Goal: Task Accomplishment & Management: Complete application form

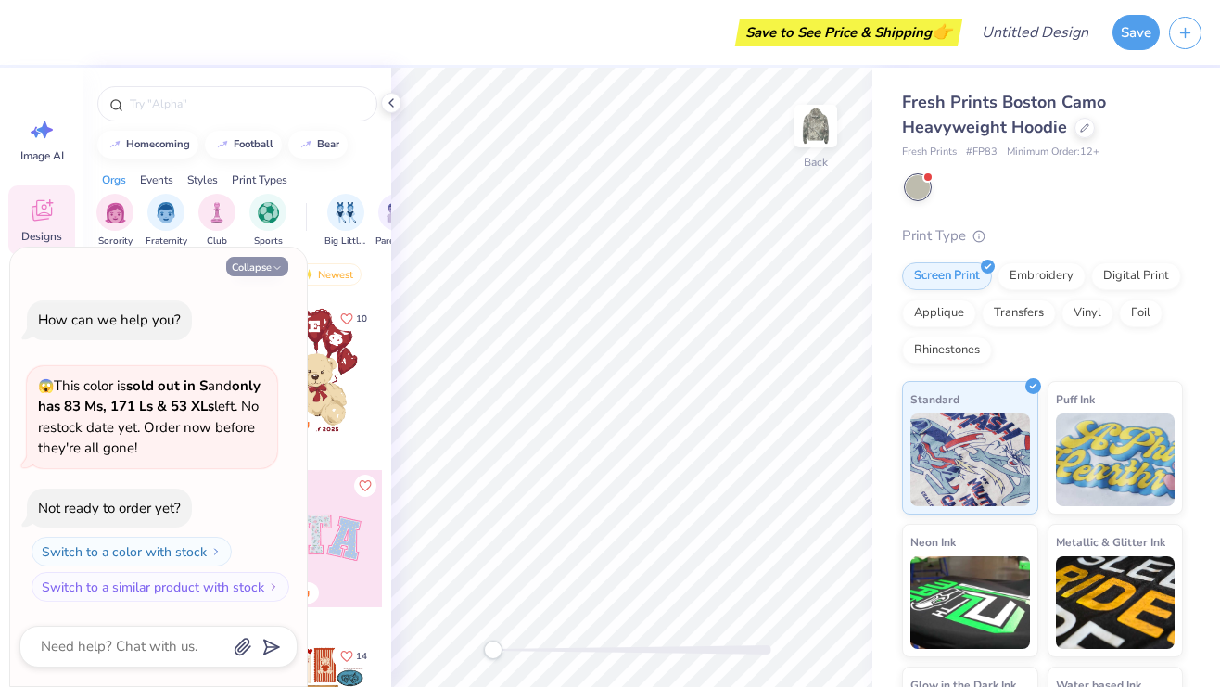
click at [254, 264] on button "Collapse" at bounding box center [257, 266] width 62 height 19
type textarea "x"
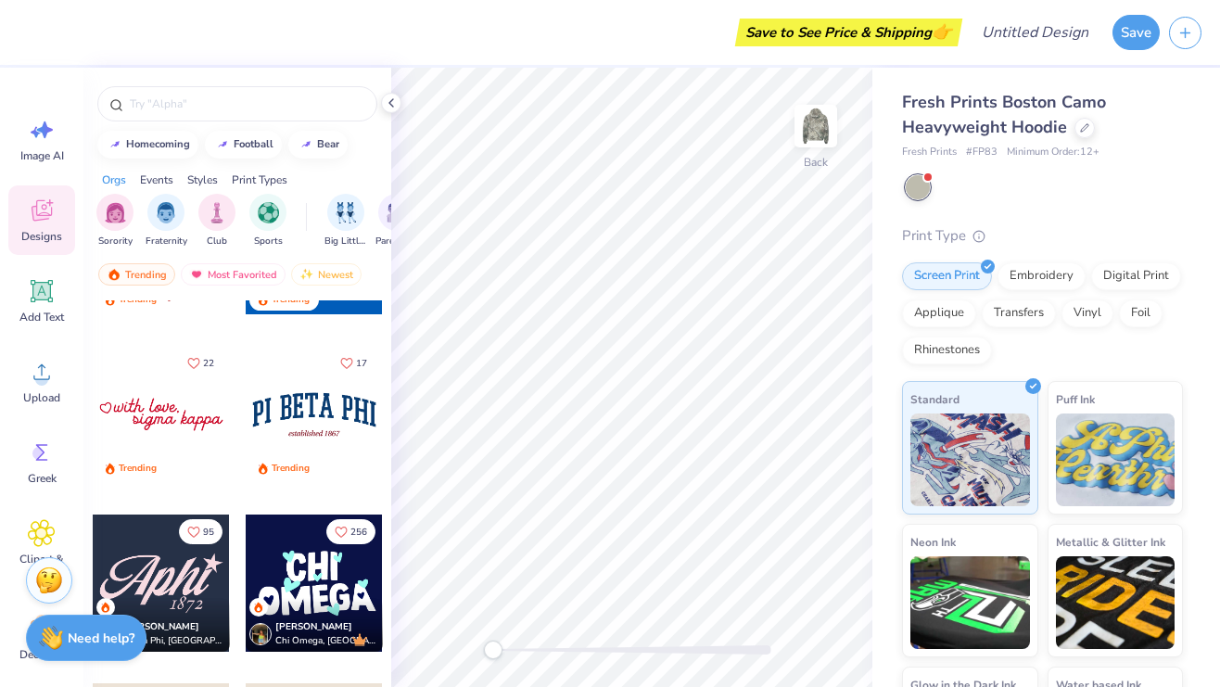
scroll to position [2151, 0]
click at [315, 390] on div at bounding box center [314, 413] width 137 height 137
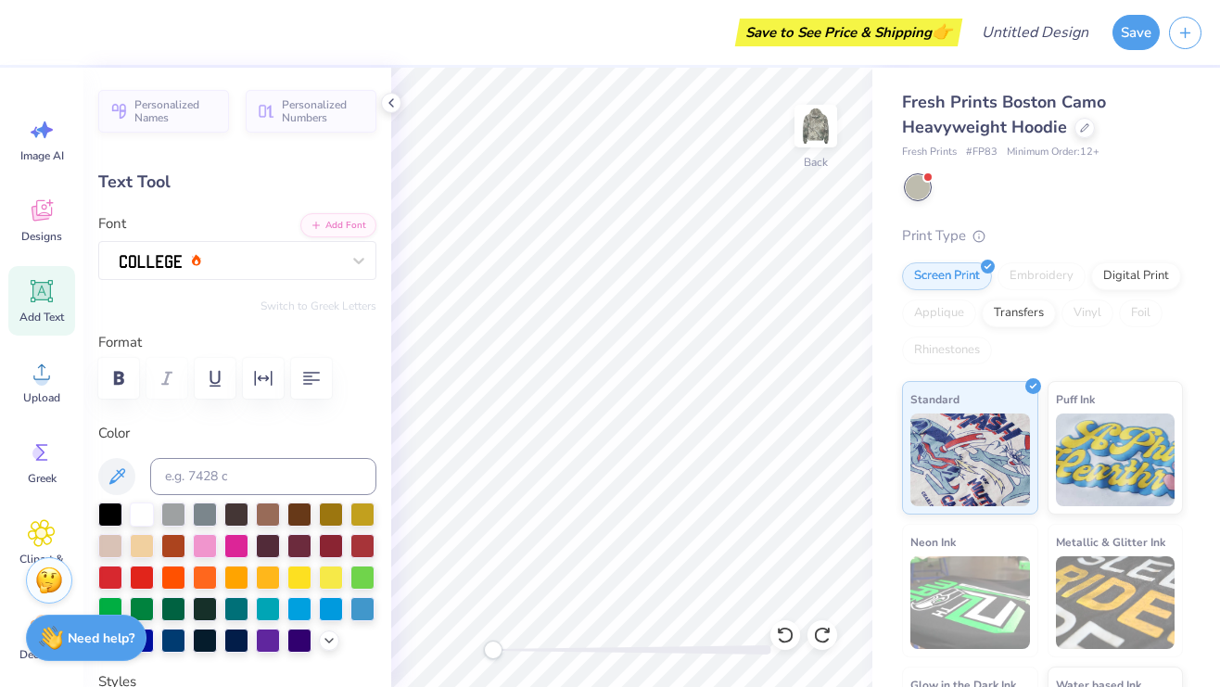
scroll to position [0, 0]
type textarea "P"
type textarea "SAGEHENS"
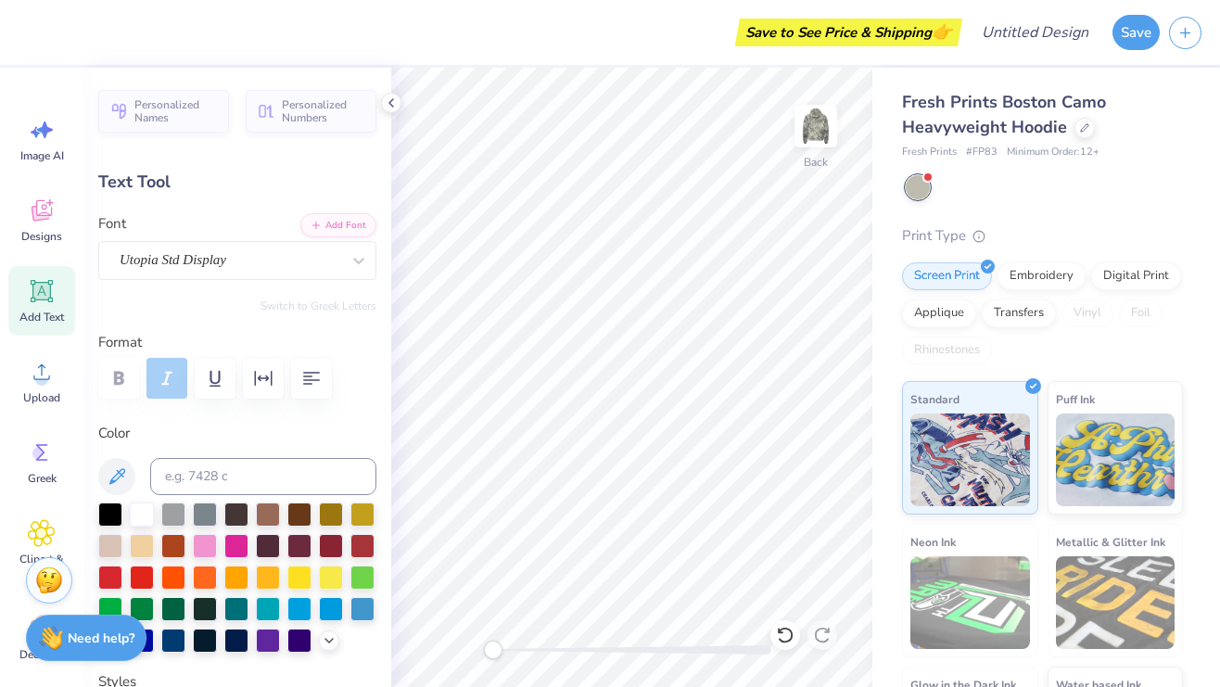
type input "5.54"
type input "0.64"
type input "6.63"
click at [176, 574] on div at bounding box center [173, 576] width 24 height 24
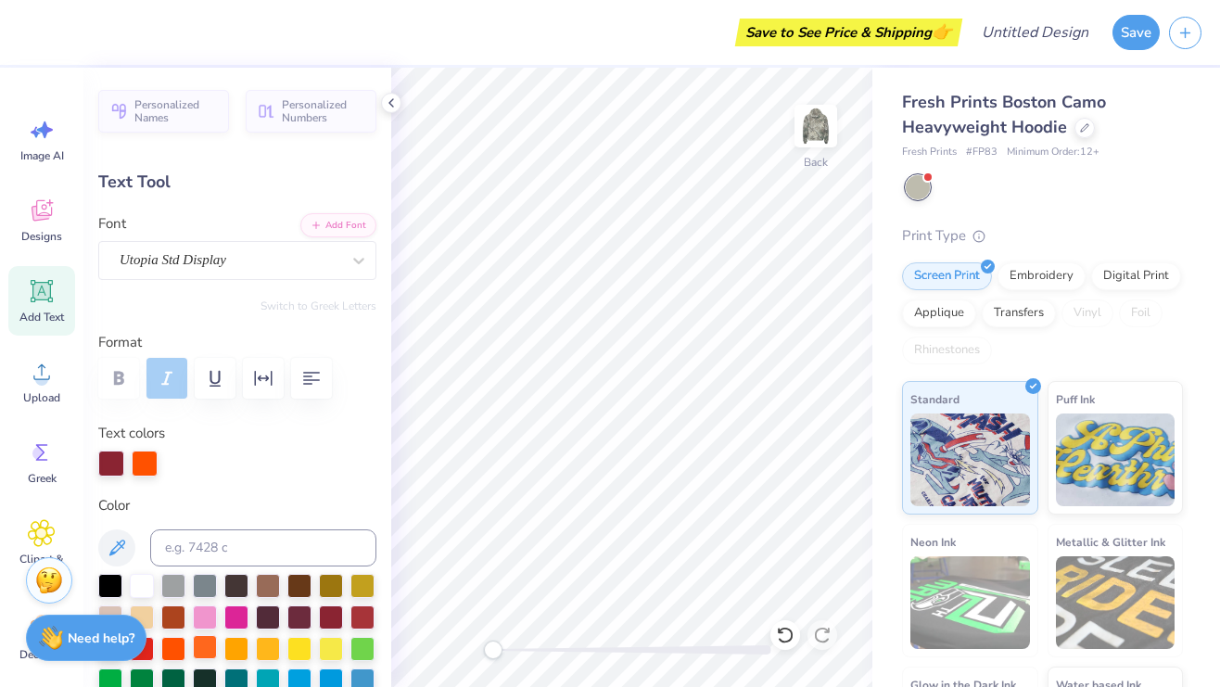
click at [203, 647] on div at bounding box center [205, 647] width 24 height 24
click at [175, 639] on div at bounding box center [173, 647] width 24 height 24
type textarea "4"
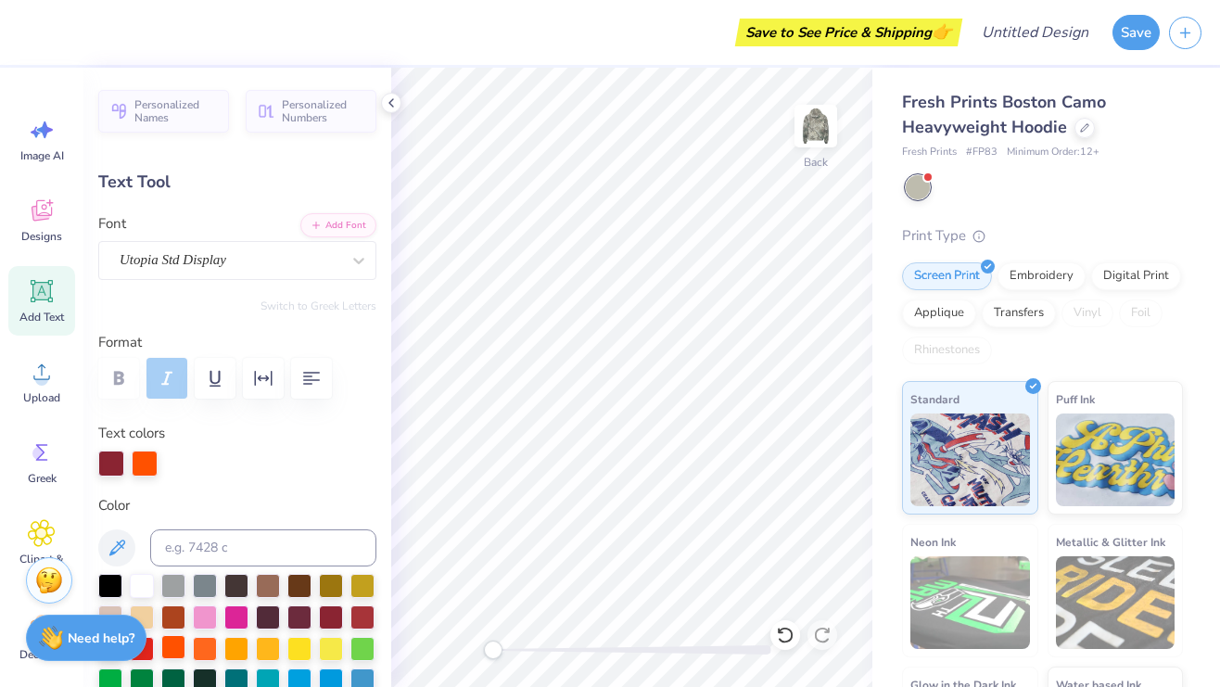
type textarea "EST. 1889"
click at [177, 648] on div at bounding box center [173, 647] width 24 height 24
type input "3.26"
type input "0.60"
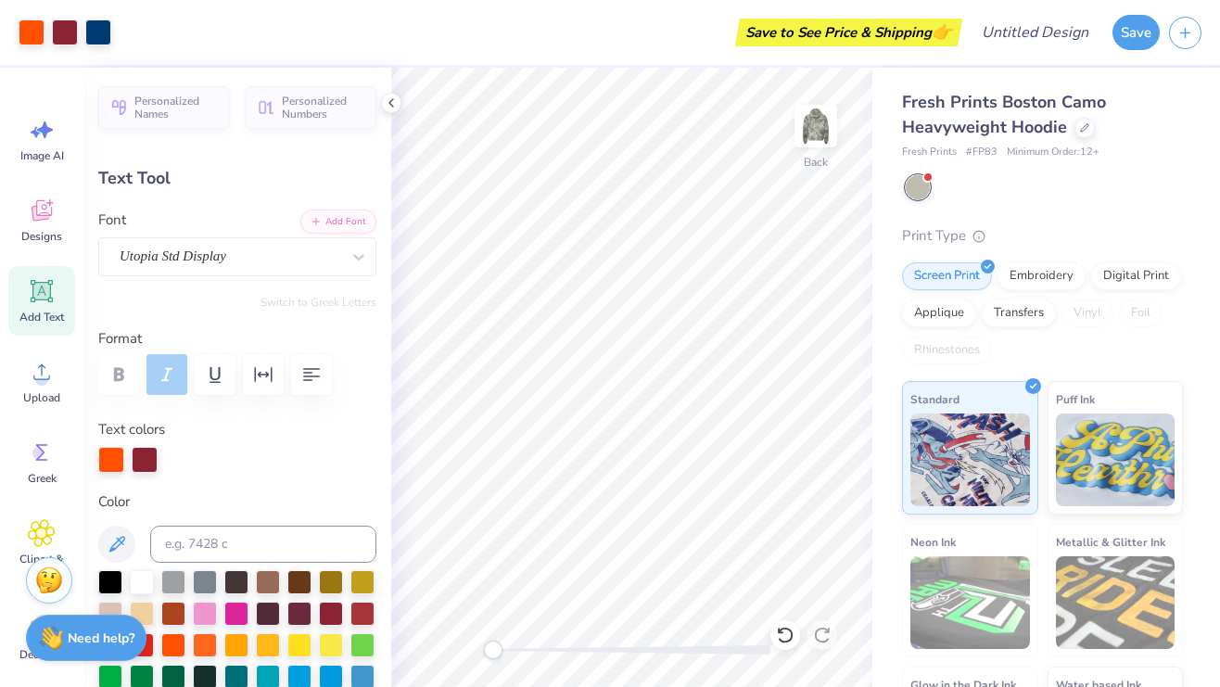
scroll to position [0, 0]
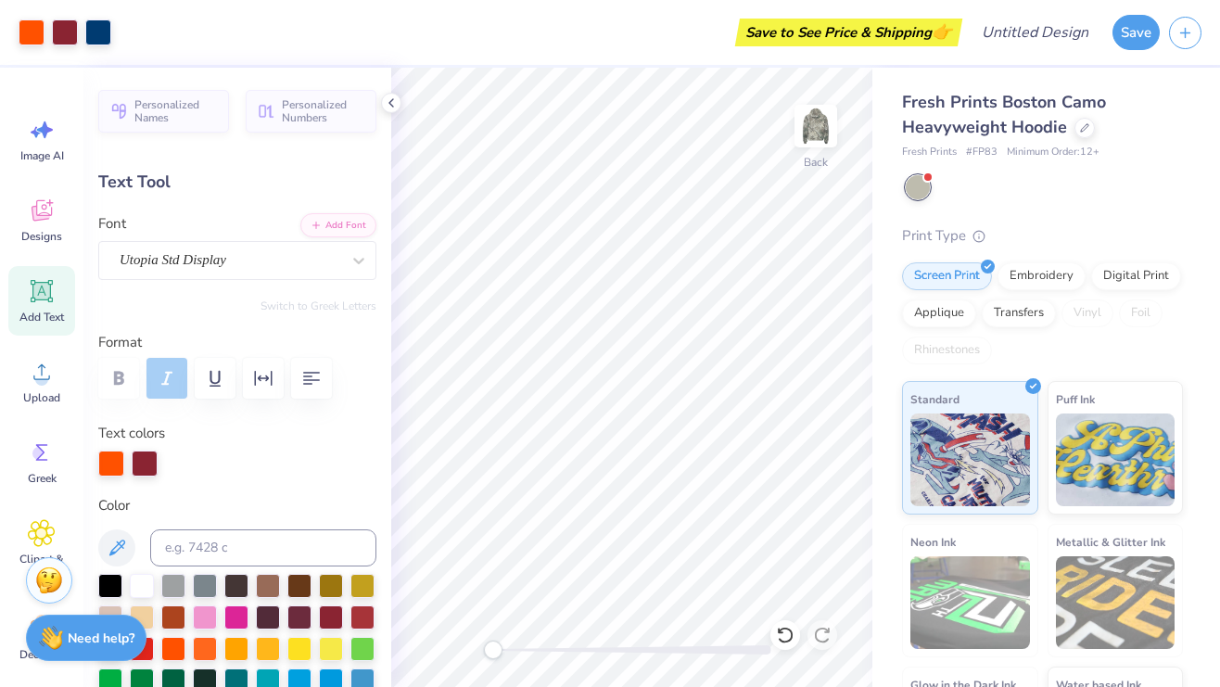
type input "6.37"
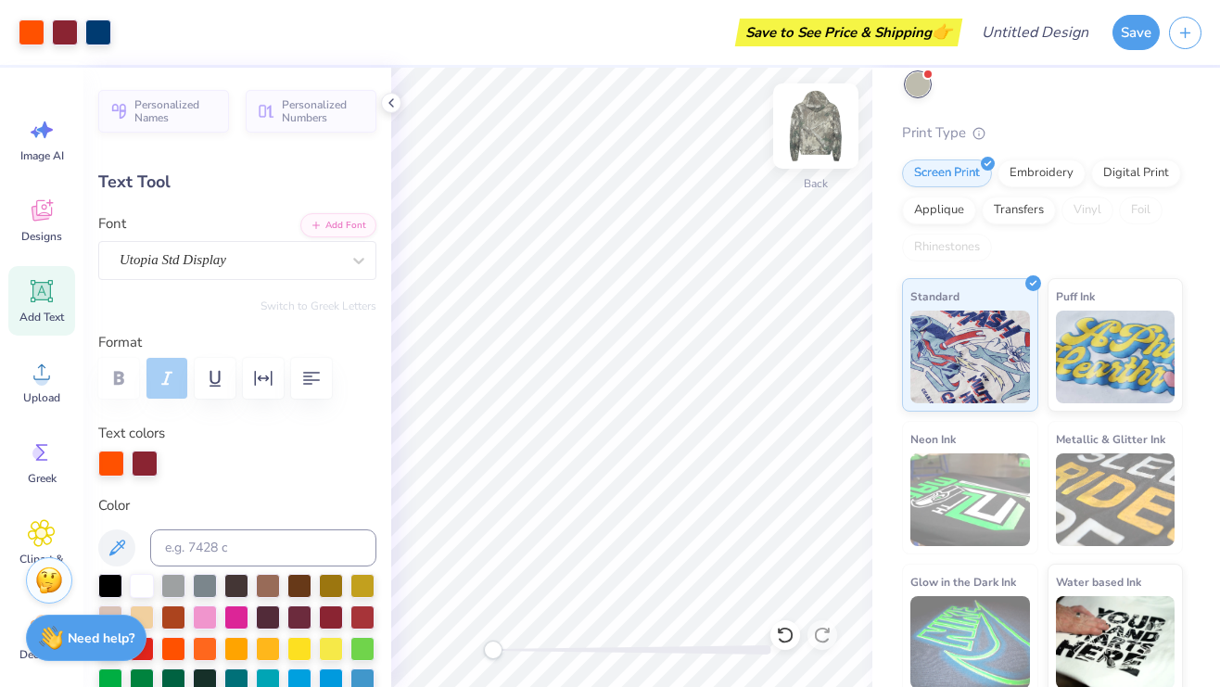
click at [813, 127] on img at bounding box center [816, 126] width 74 height 74
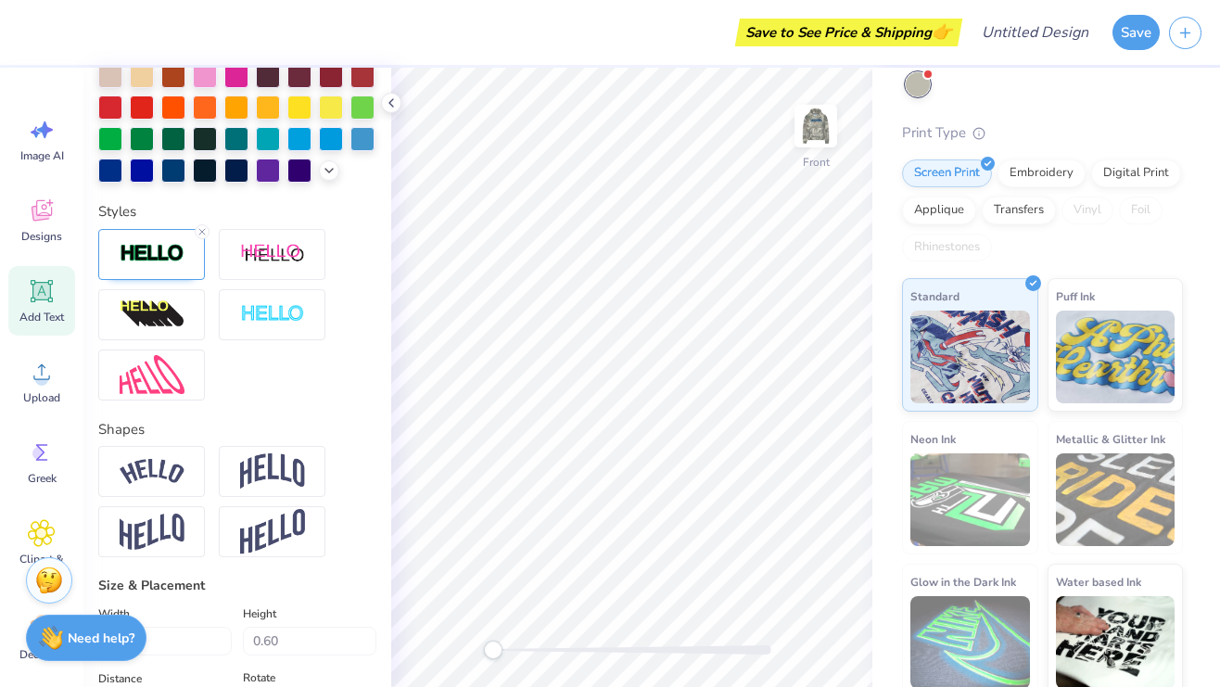
scroll to position [515, 0]
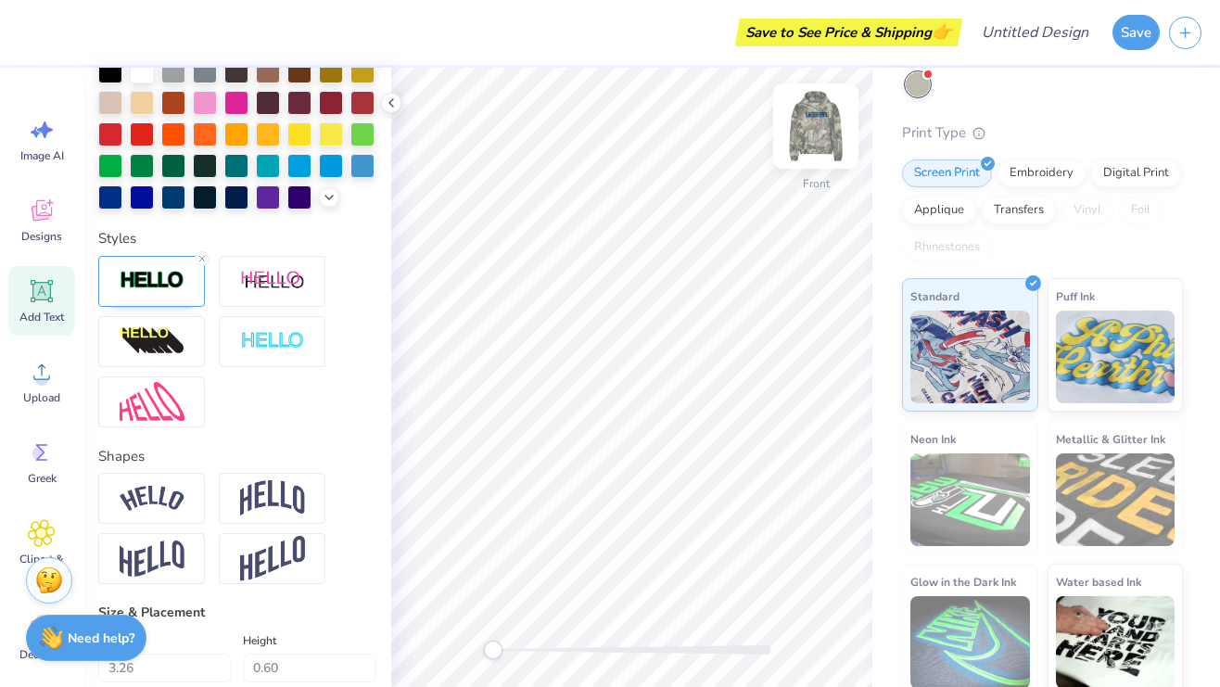
click at [825, 125] on img at bounding box center [816, 126] width 74 height 74
click at [667, 295] on div "Hold “Option ⌥” to see the space between elements." at bounding box center [703, 274] width 197 height 54
type input "11.41"
type input "2.29"
type input "3.00"
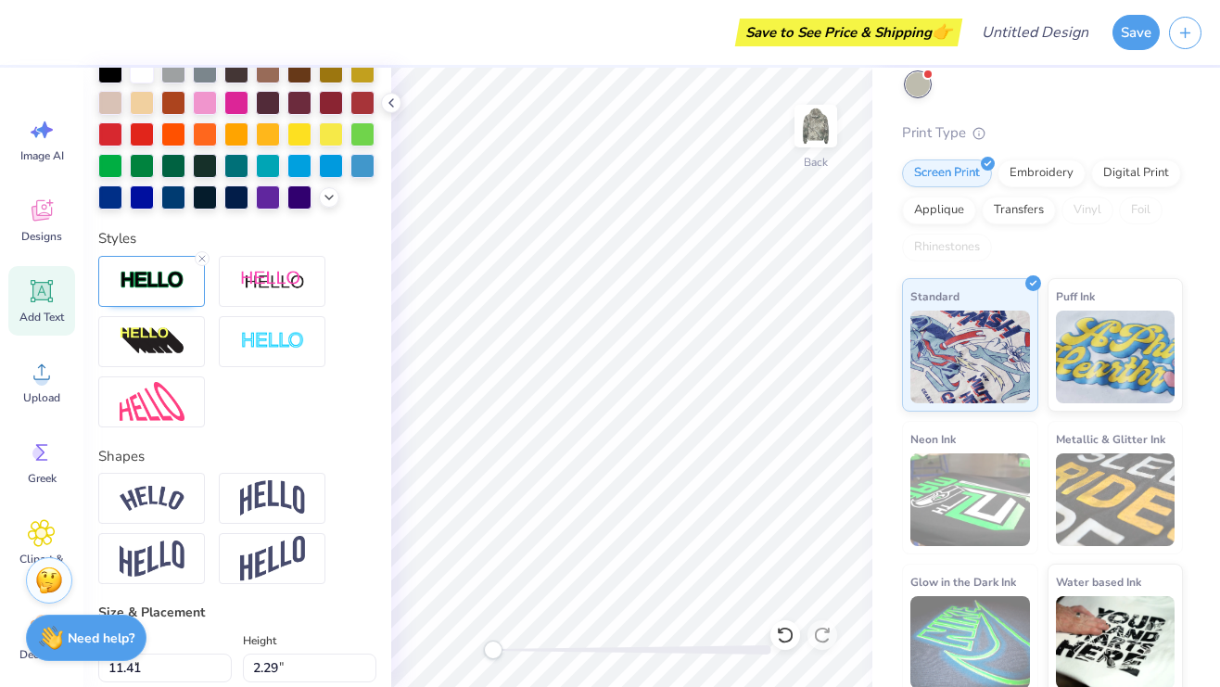
scroll to position [442, 0]
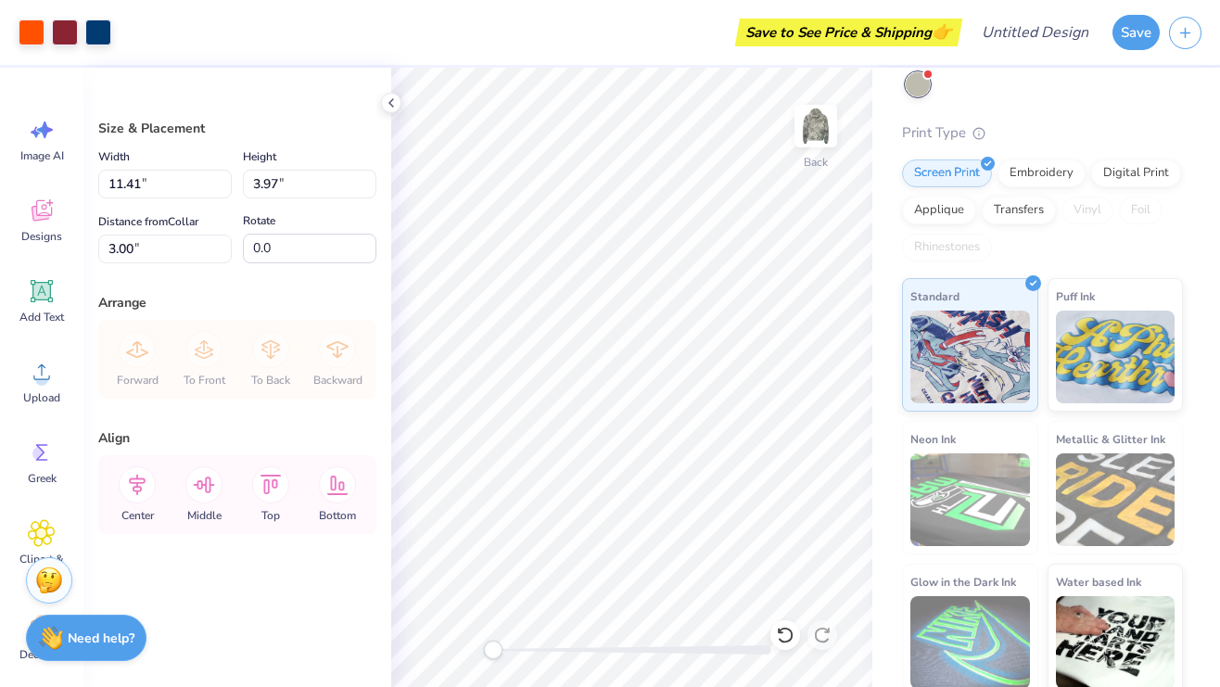
type input "3.35"
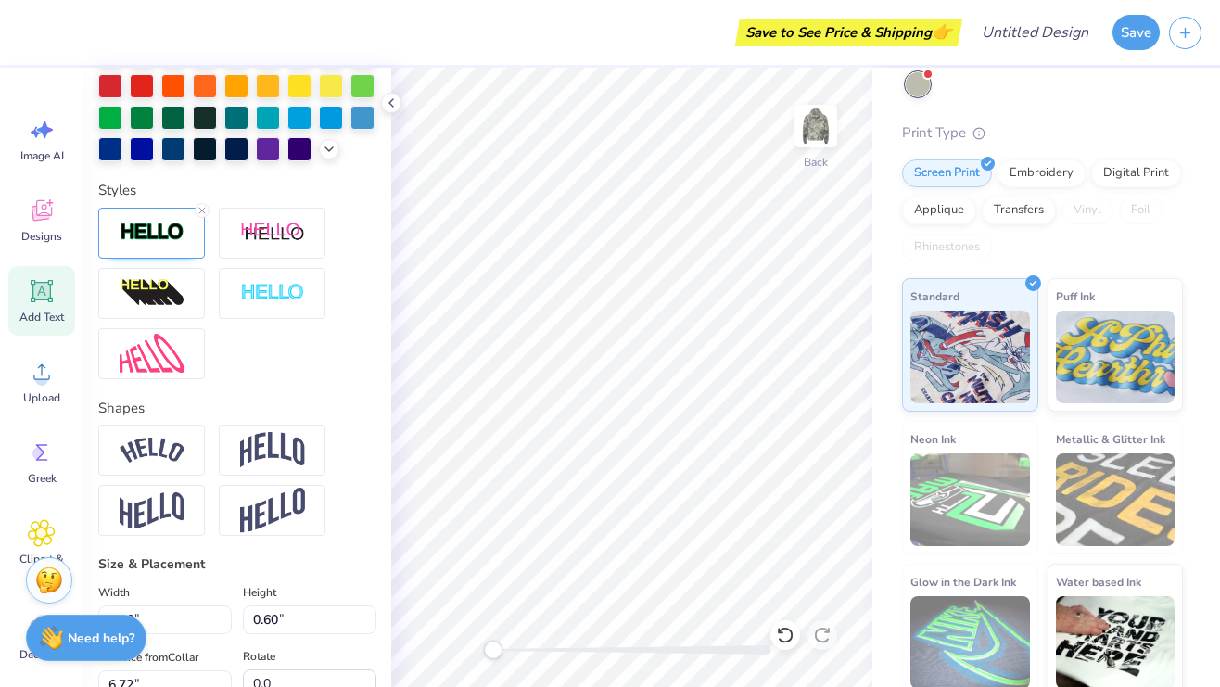
scroll to position [0, 0]
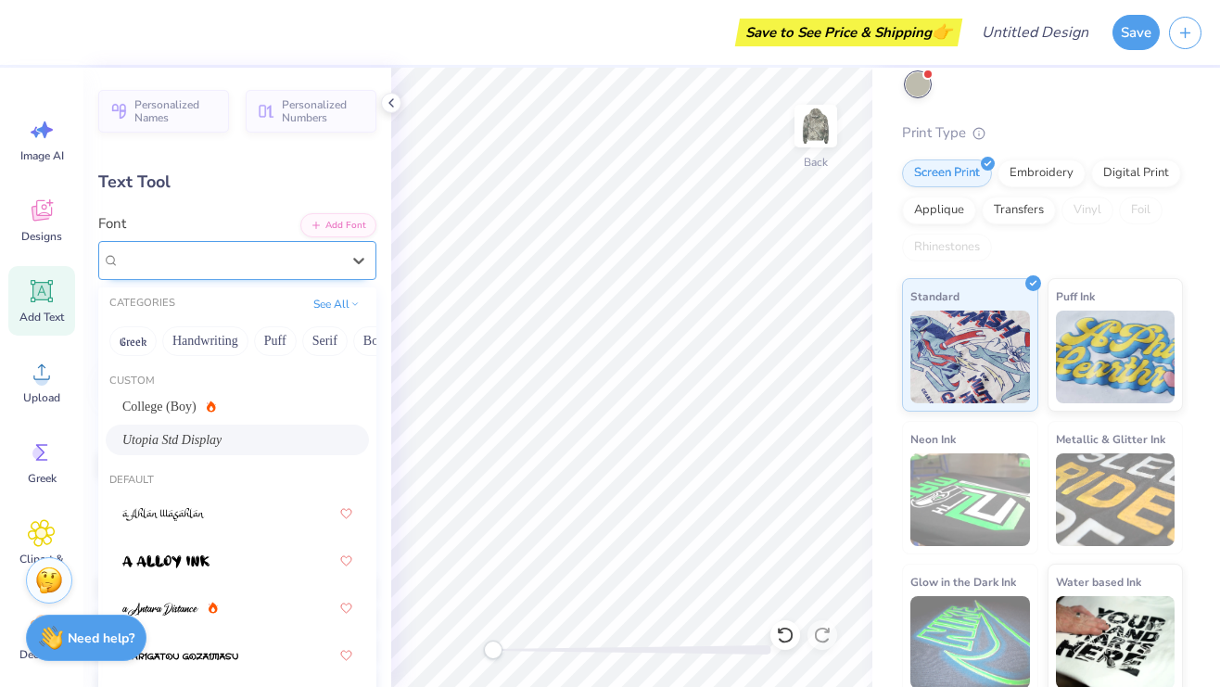
click at [203, 266] on div "Utopia Std Display" at bounding box center [230, 260] width 224 height 29
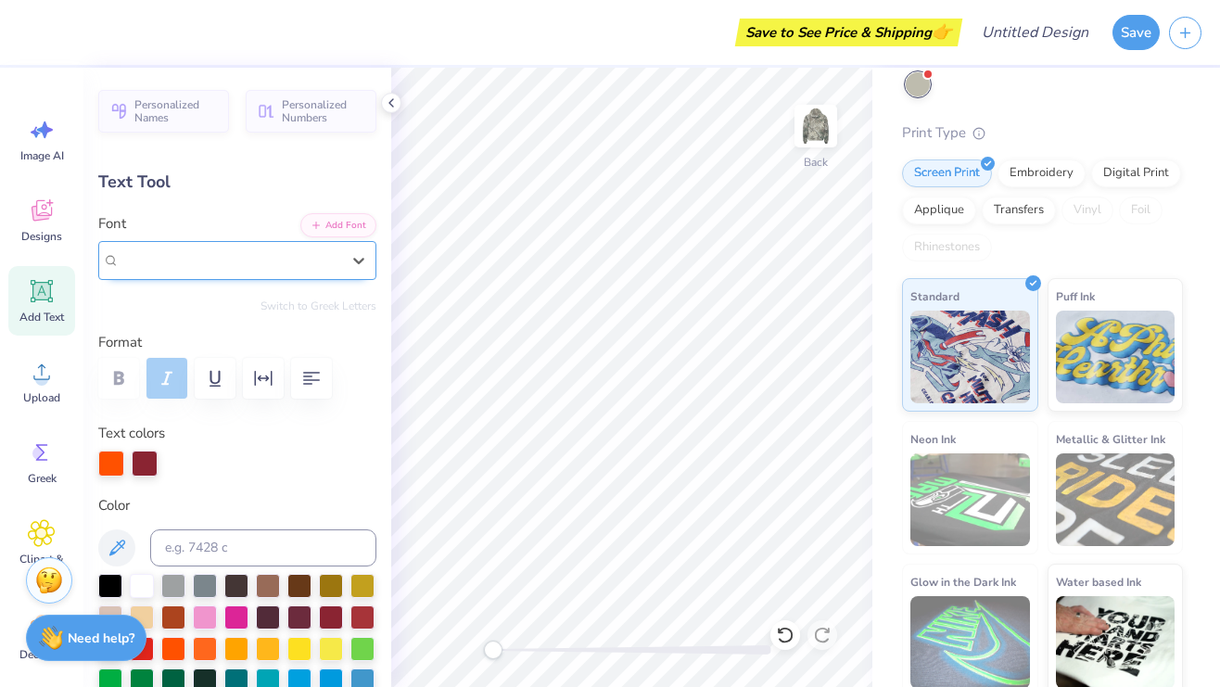
click at [185, 264] on span "Utopia Std Display" at bounding box center [173, 259] width 107 height 21
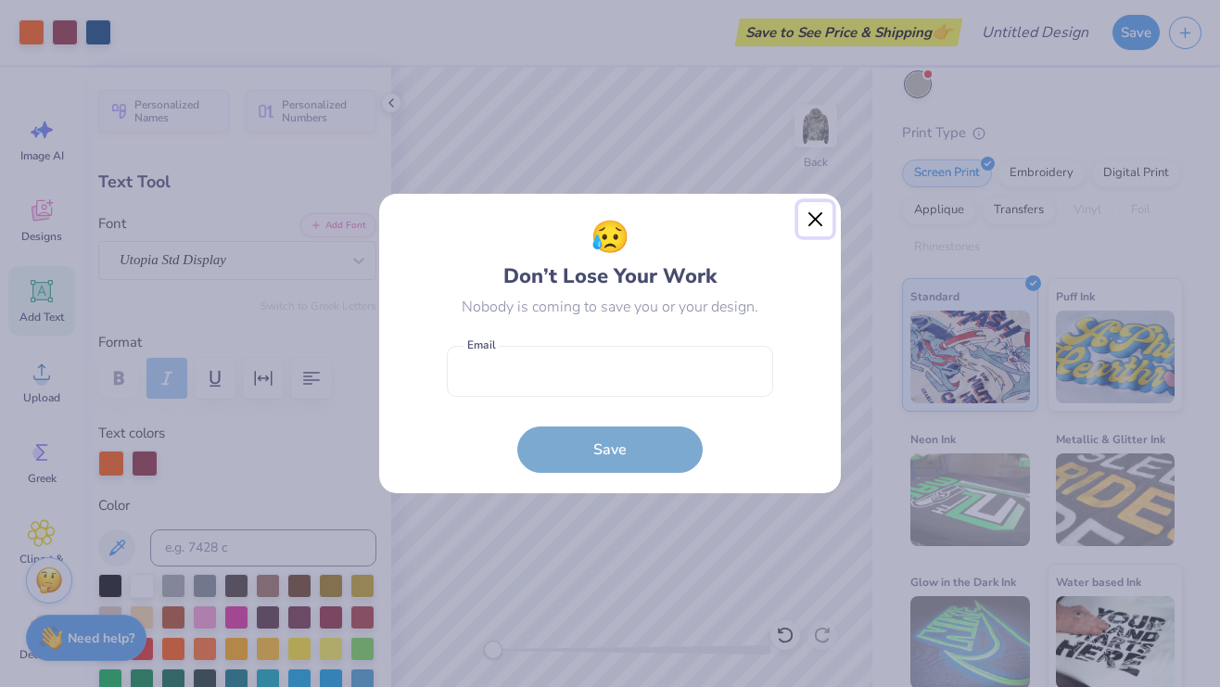
click at [812, 218] on button "Close" at bounding box center [816, 219] width 35 height 35
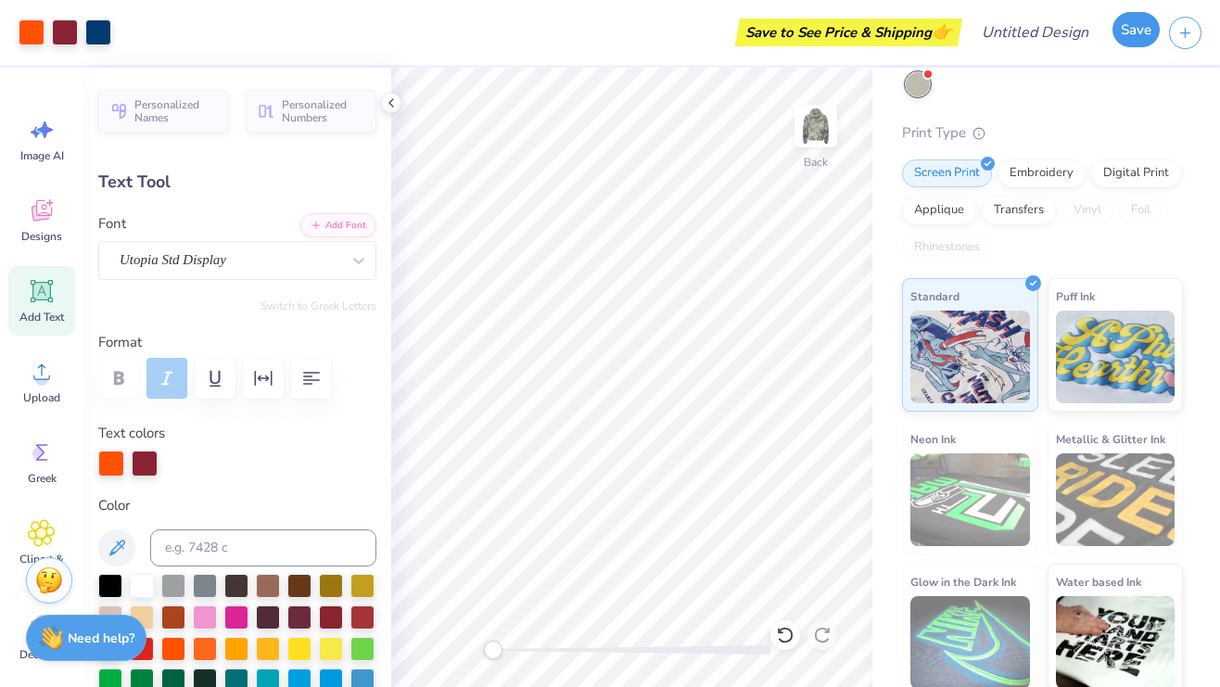
click at [1123, 31] on button "Save" at bounding box center [1136, 29] width 47 height 35
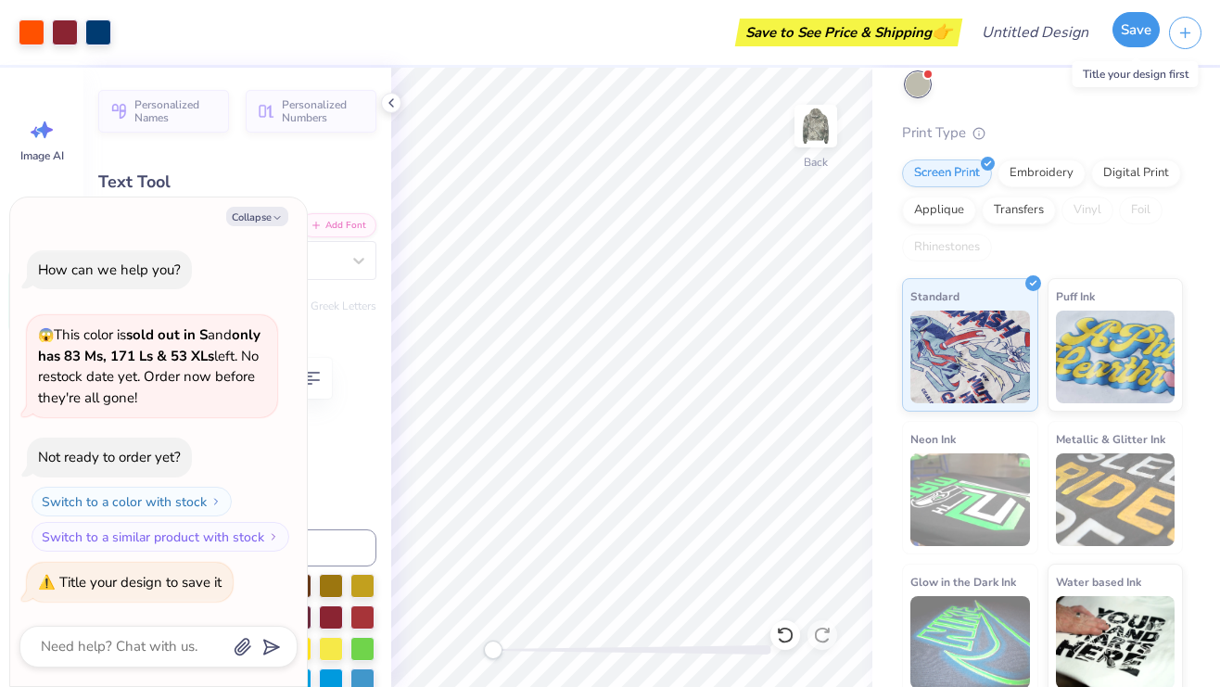
click at [1142, 34] on button "Save" at bounding box center [1136, 29] width 47 height 35
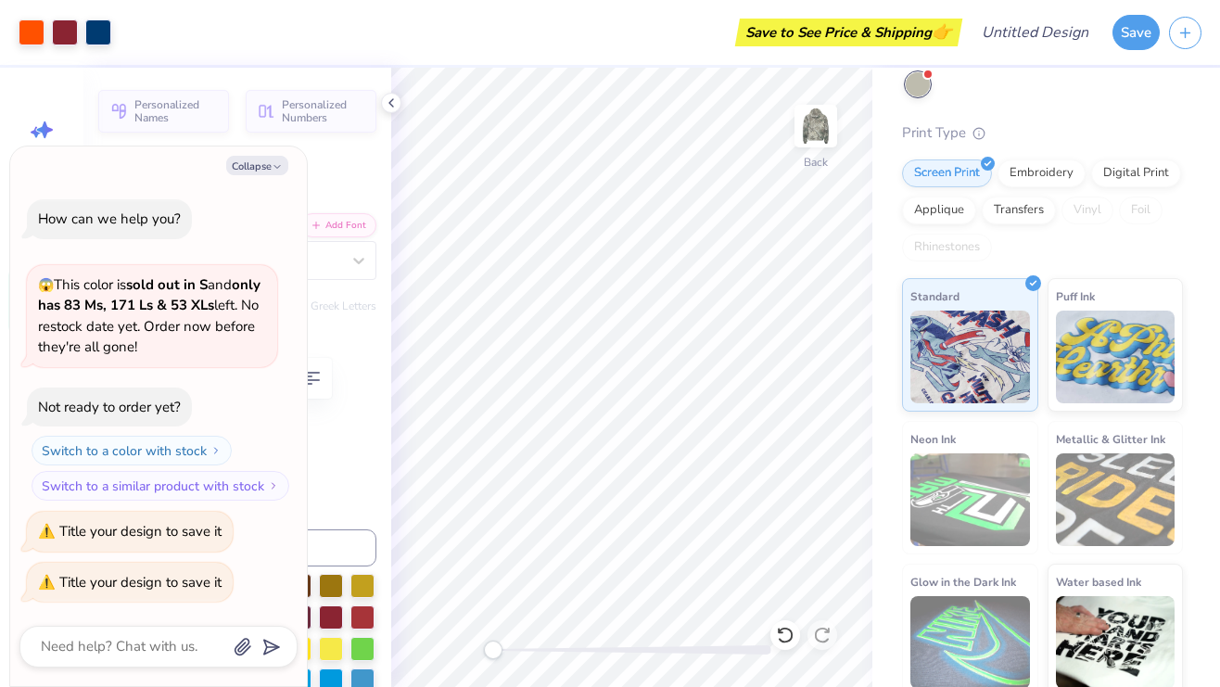
type textarea "x"
click at [939, 133] on div "Print Type" at bounding box center [1042, 132] width 281 height 21
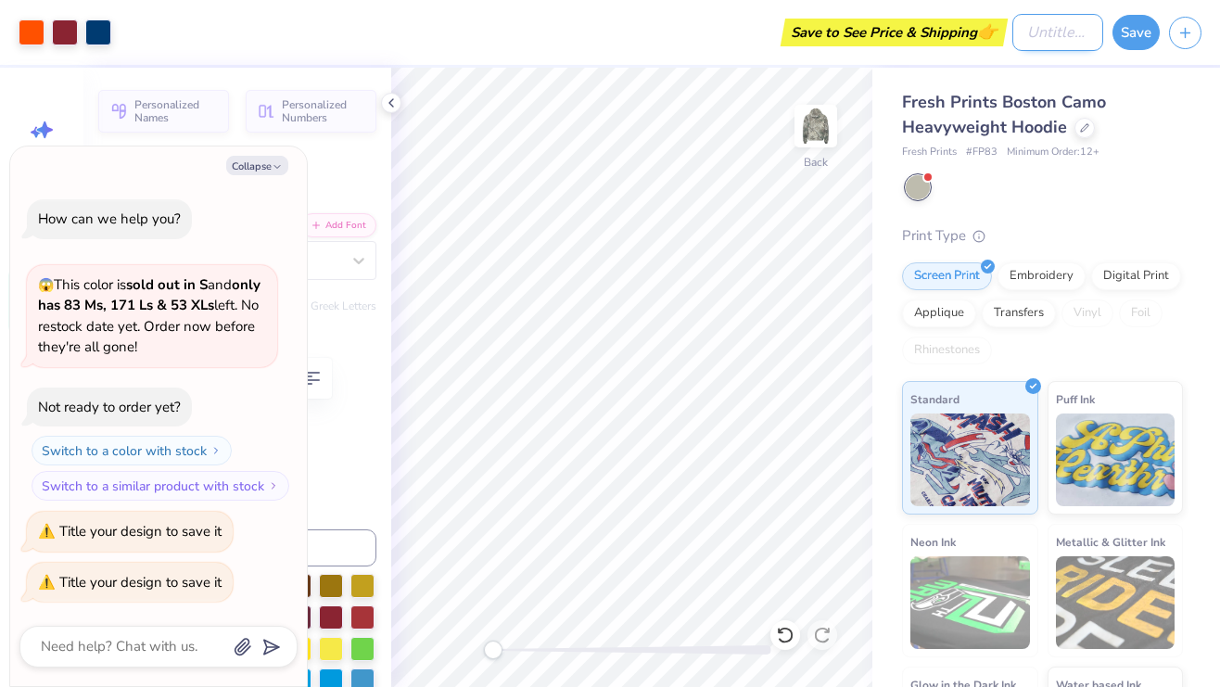
click at [1017, 38] on input "Design Title" at bounding box center [1058, 32] width 91 height 37
type input "H"
type textarea "x"
type input "HO"
type textarea "x"
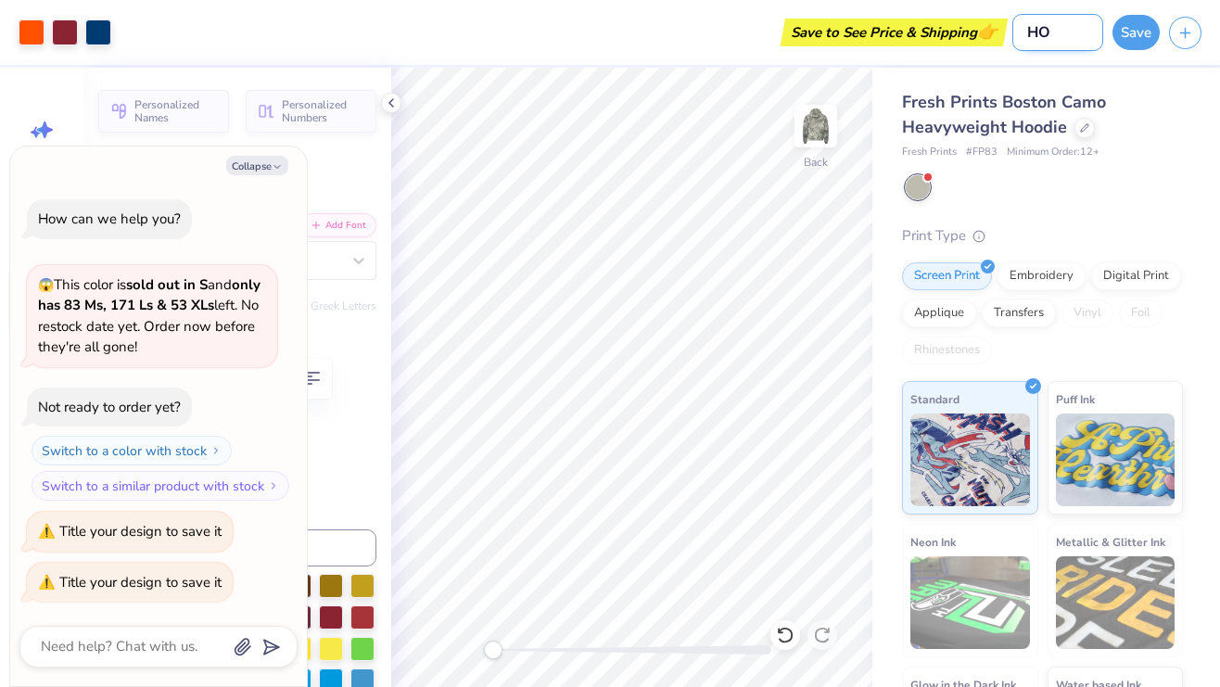
type input "HOO"
type textarea "x"
type input "HOOD"
type textarea "x"
type input "HOODI"
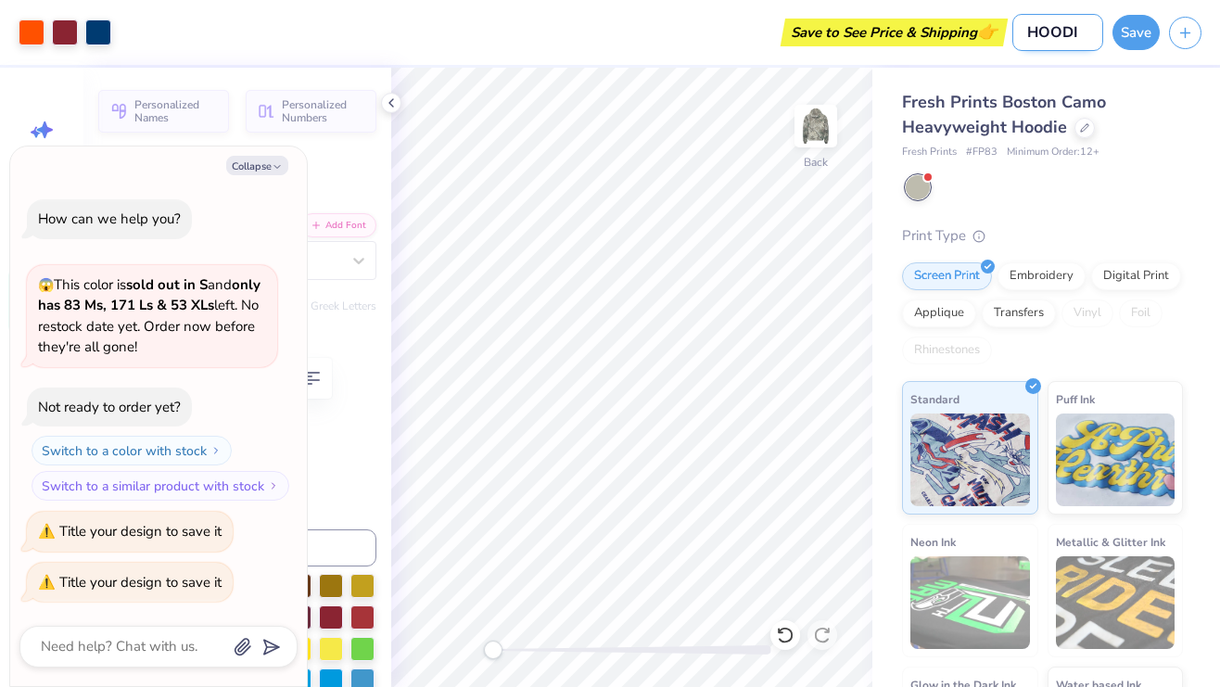
type textarea "x"
type input "HOODIE"
type textarea "x"
type input "HOODIE"
type textarea "x"
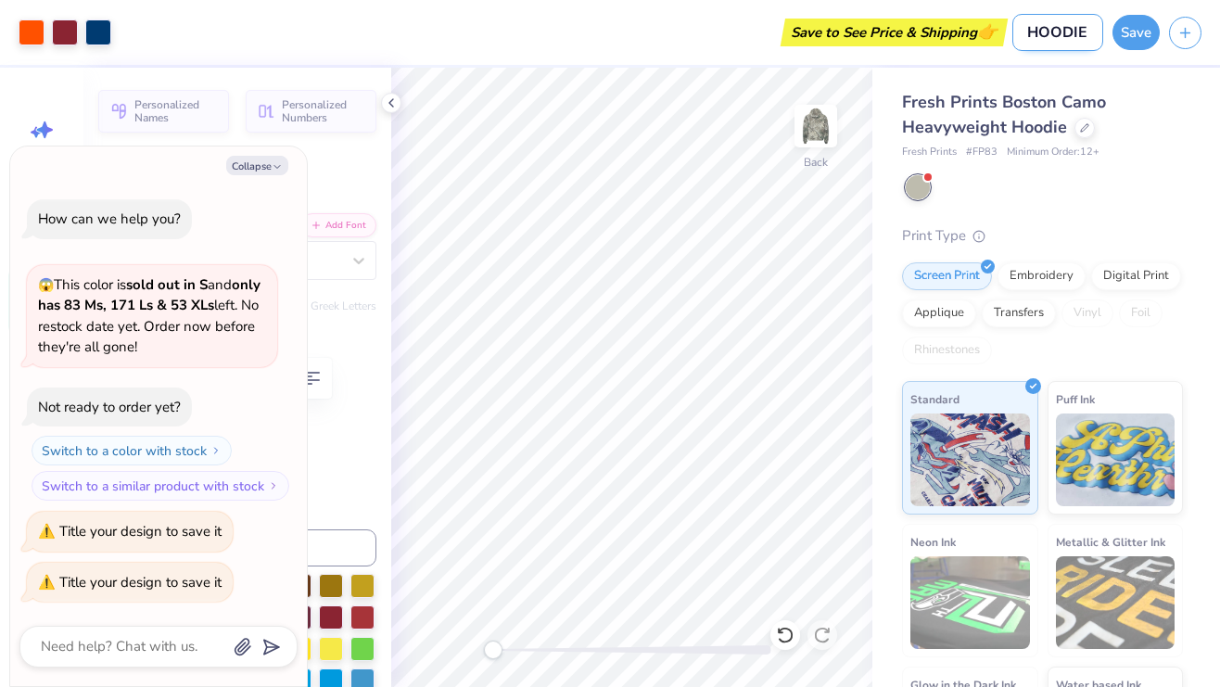
type input "HOODIE C"
type textarea "x"
type input "HOODIE CA"
type textarea "x"
type input "HOODIE CAM"
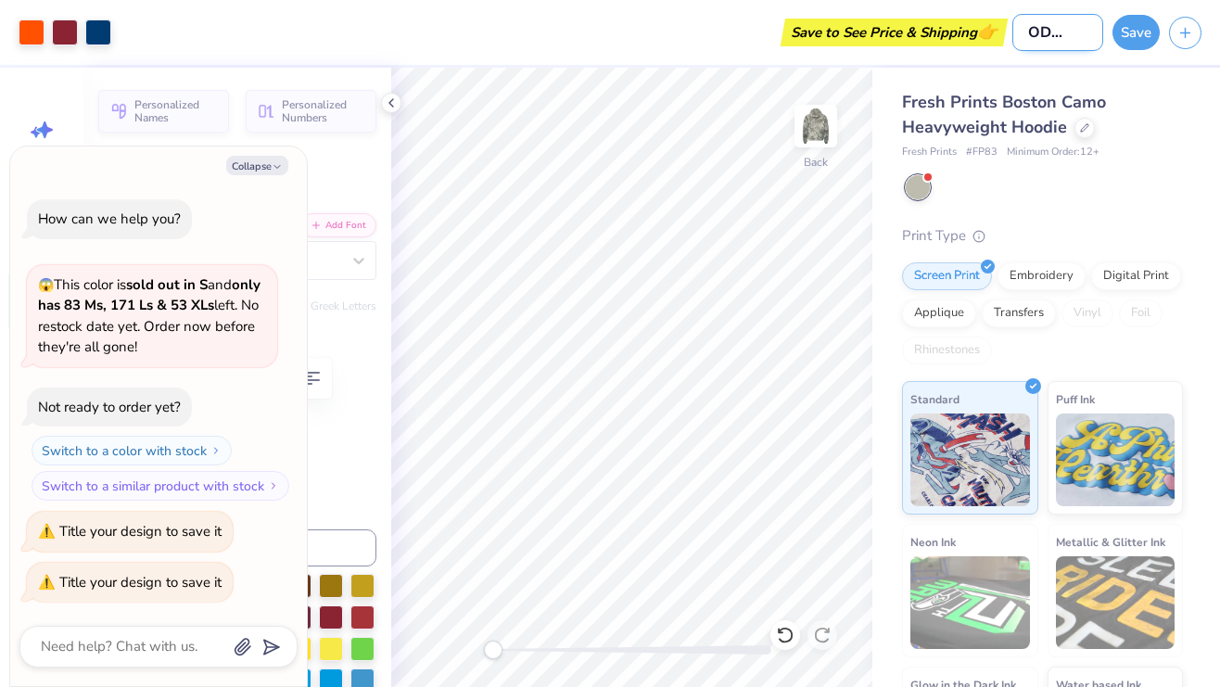
type textarea "x"
type input "HOODIE CAMO"
type textarea "x"
type input "HOODIE CAMO"
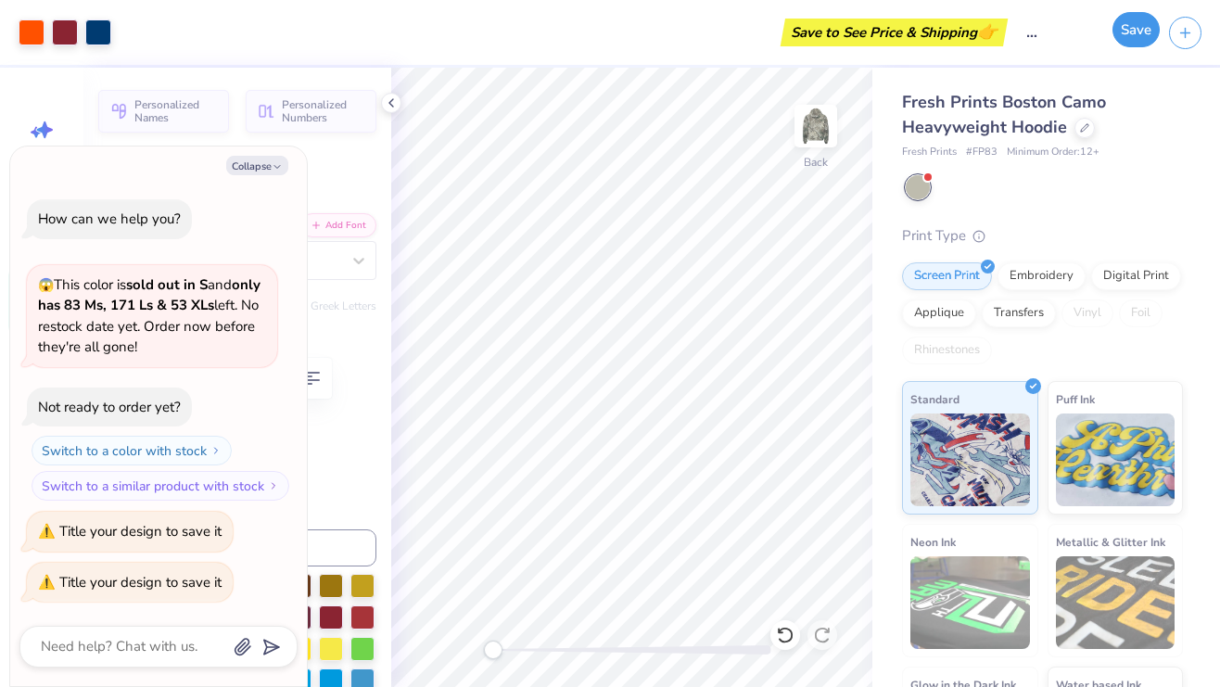
click at [1144, 31] on button "Save" at bounding box center [1136, 29] width 47 height 35
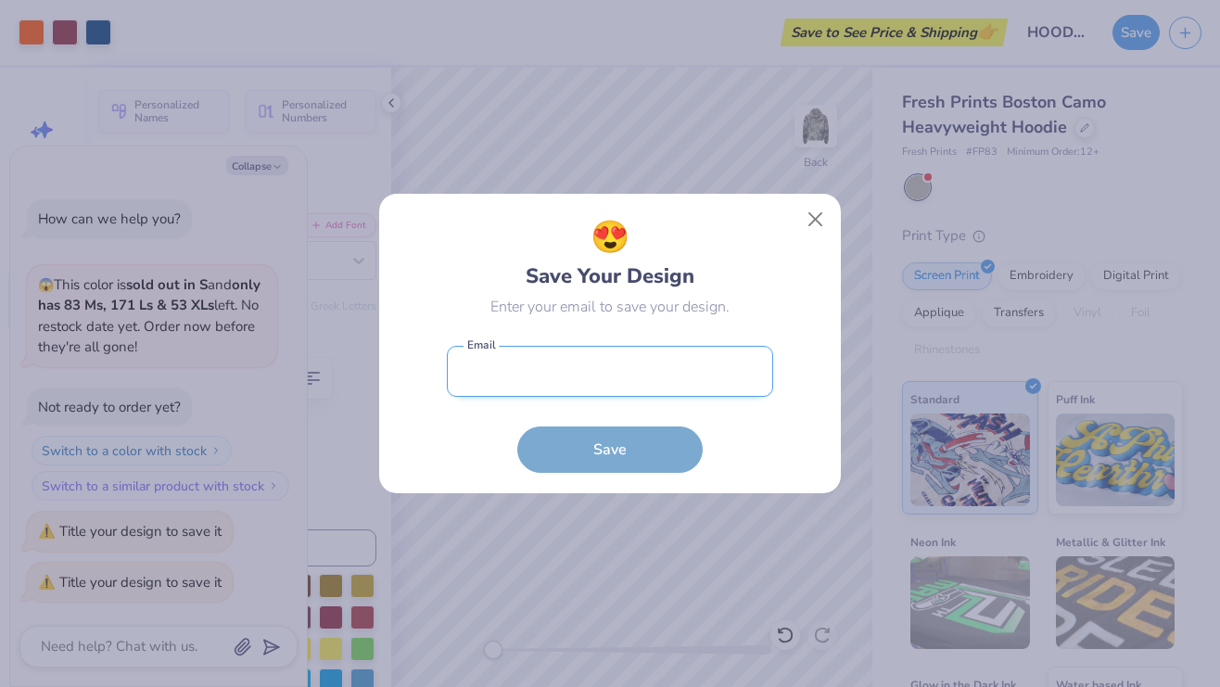
click at [620, 379] on input "email" at bounding box center [610, 371] width 326 height 51
type input "ashacbansal@gmail.com"
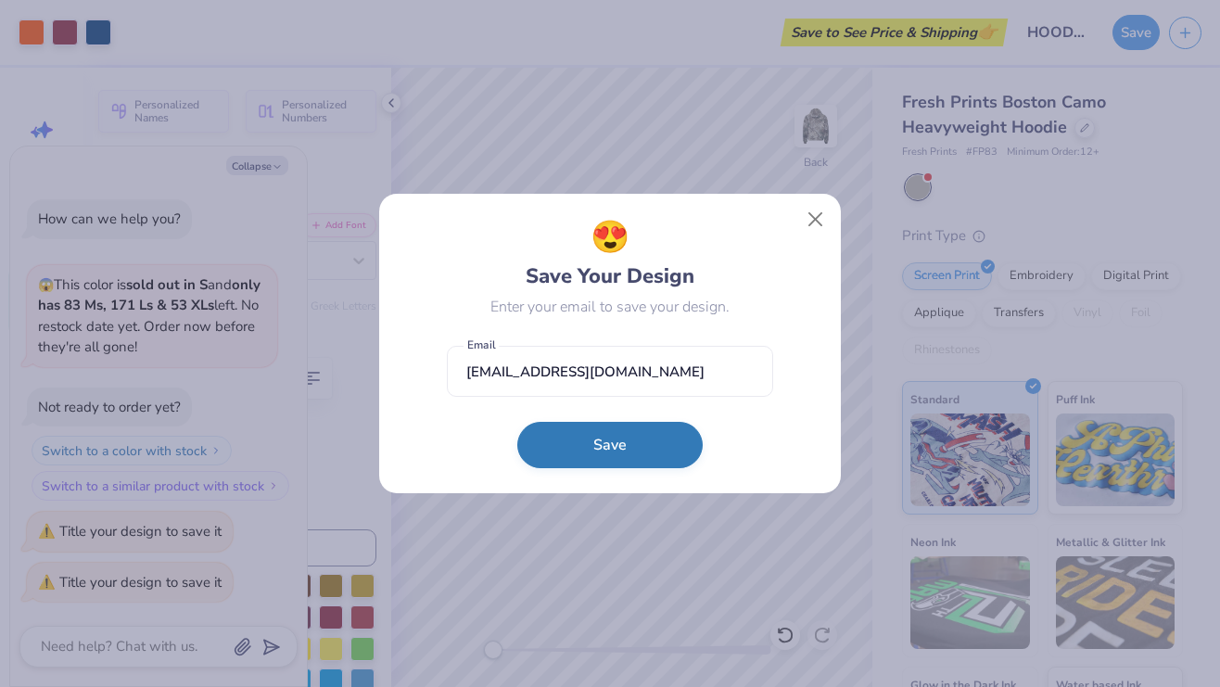
click at [581, 458] on button "Save" at bounding box center [609, 445] width 185 height 46
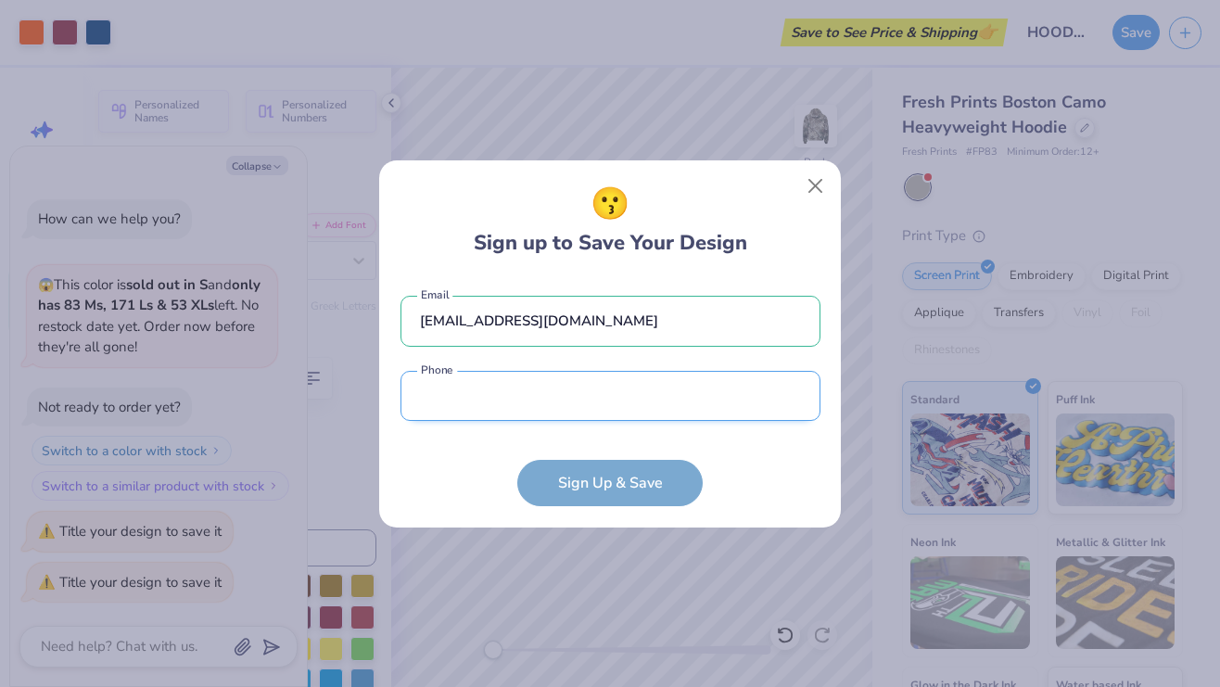
click at [542, 406] on input "tel" at bounding box center [611, 396] width 420 height 51
type input "(148) 038-7488"
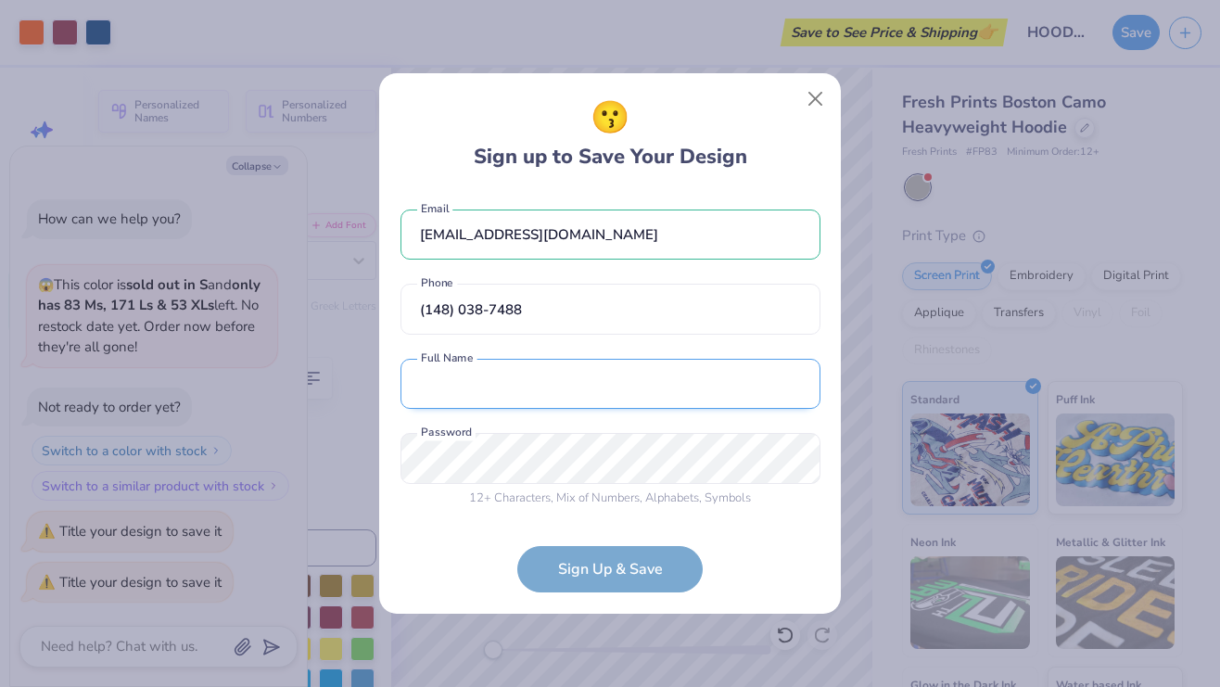
click at [502, 378] on input "text" at bounding box center [611, 384] width 420 height 51
type input "asha bansal"
drag, startPoint x: 530, startPoint y: 394, endPoint x: 464, endPoint y: 390, distance: 66.9
click at [464, 390] on input "asha bansal" at bounding box center [611, 384] width 420 height 51
click at [554, 380] on input "asha bansal" at bounding box center [611, 384] width 420 height 51
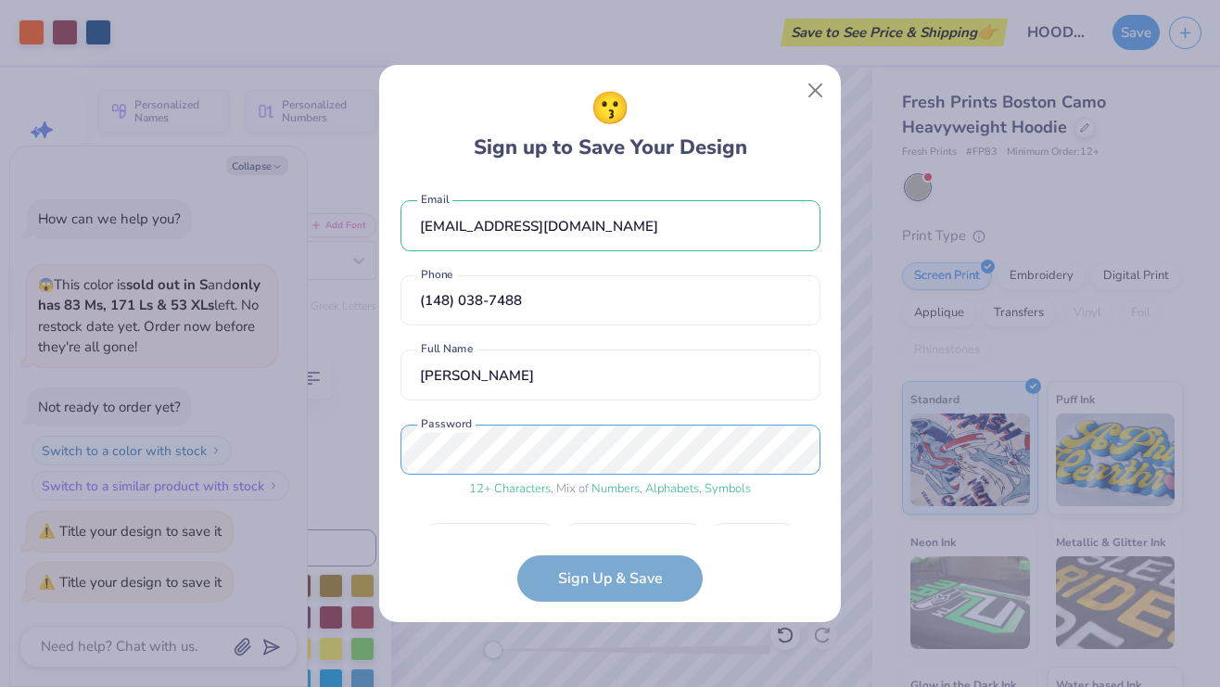
scroll to position [53, 0]
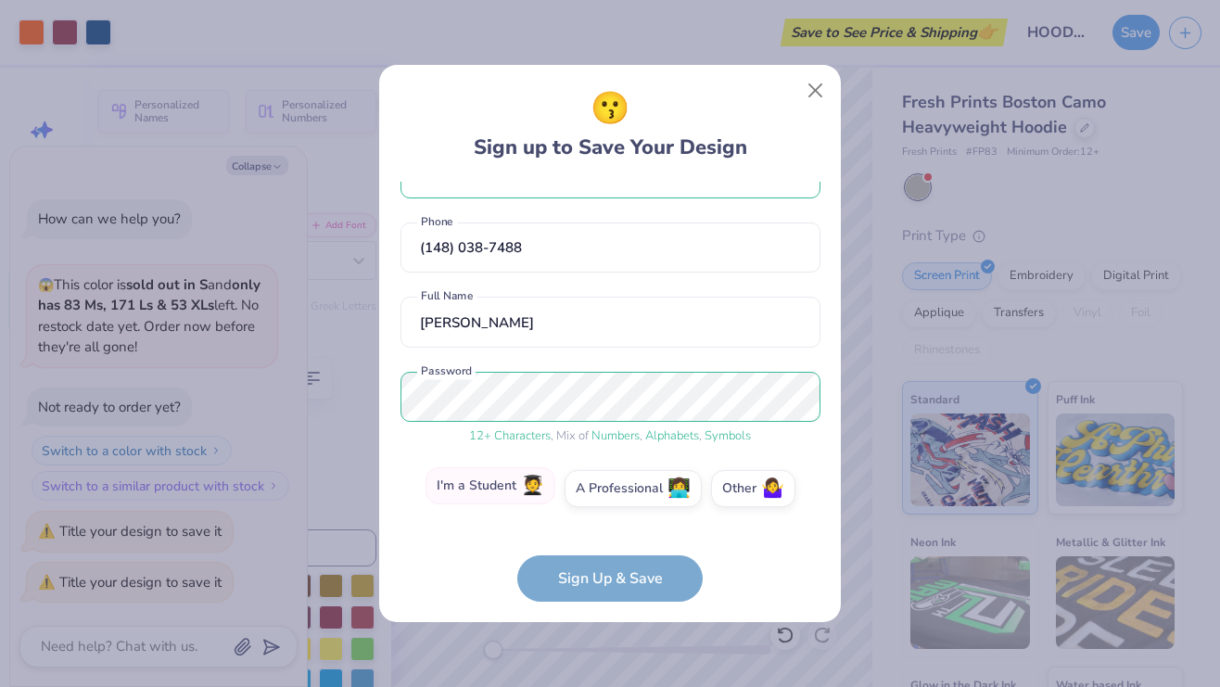
click at [490, 500] on label "I'm a Student 🧑‍🎓" at bounding box center [491, 485] width 130 height 37
click at [605, 540] on input "I'm a Student 🧑‍🎓" at bounding box center [611, 546] width 12 height 12
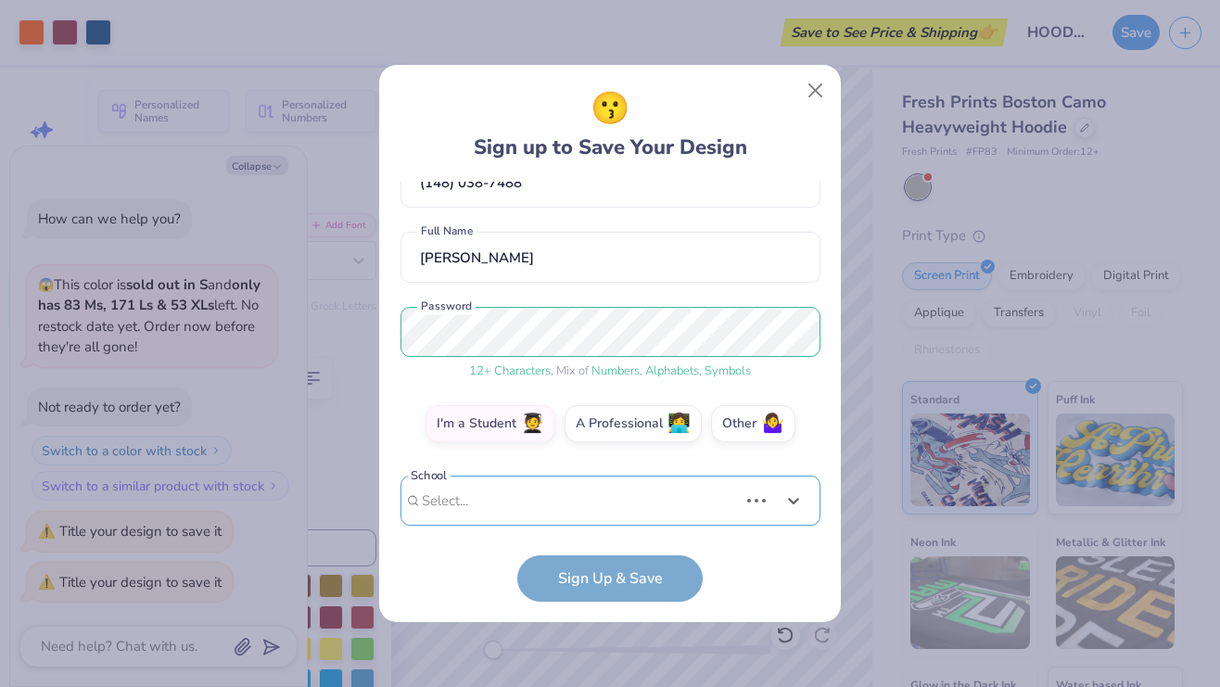
click at [511, 510] on div "ashacbansal@gmail.com Email (148) 038-7488 Phone asha bansal Full Name 12 + Cha…" at bounding box center [611, 354] width 420 height 344
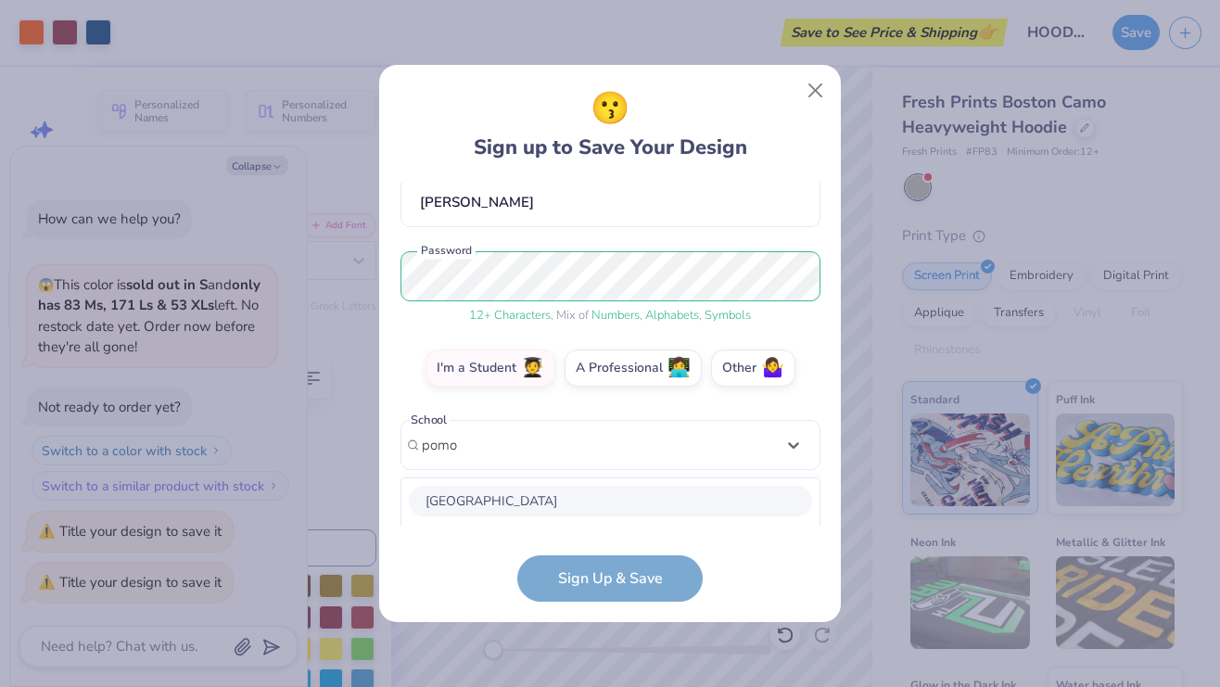
scroll to position [405, 0]
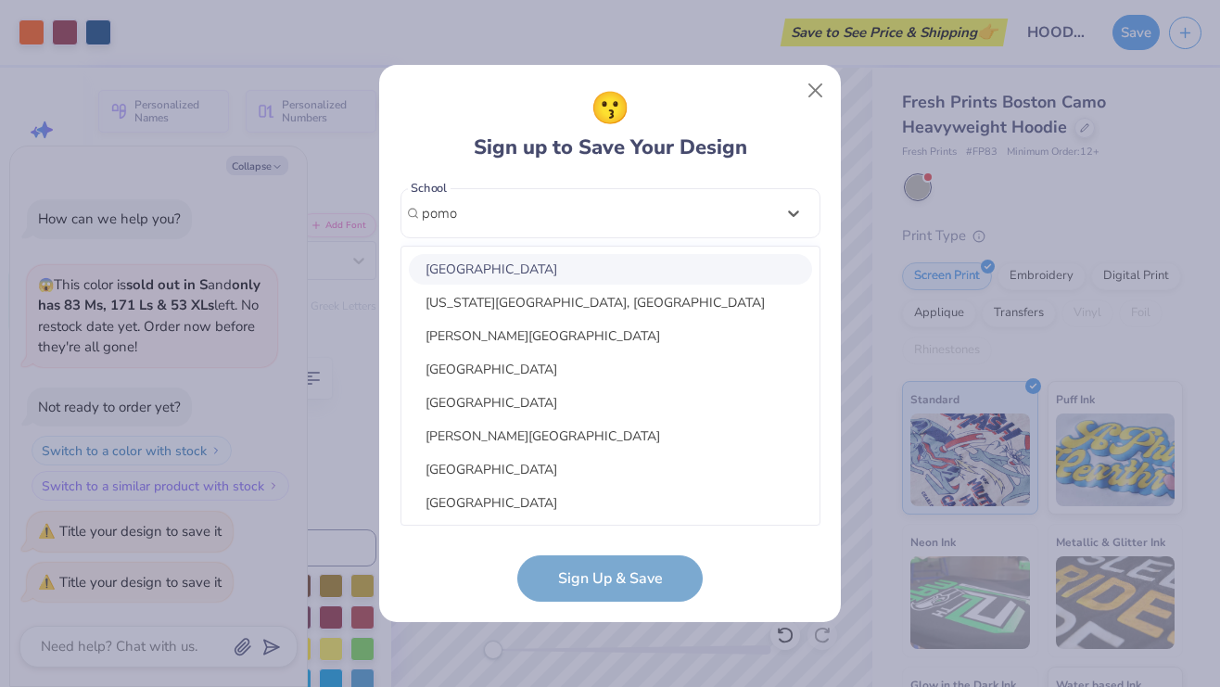
click at [529, 263] on div "Pomona College" at bounding box center [610, 269] width 403 height 31
type input "pomo"
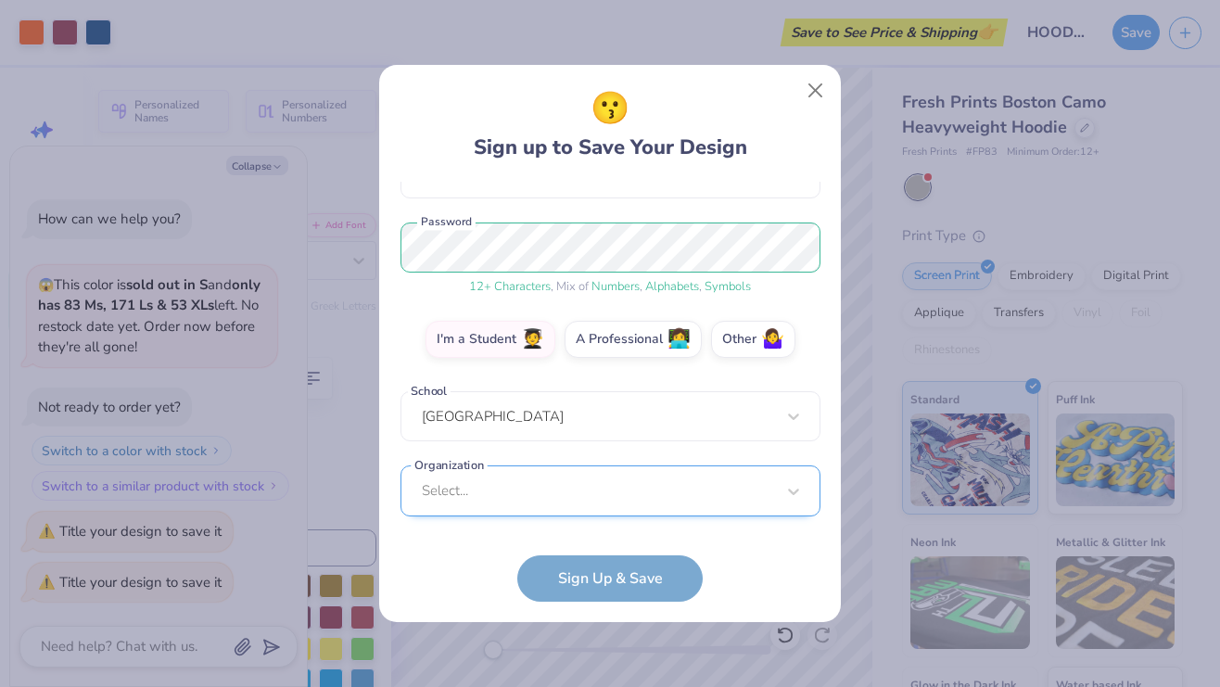
scroll to position [480, 0]
click at [516, 475] on div "Select..." at bounding box center [611, 491] width 420 height 51
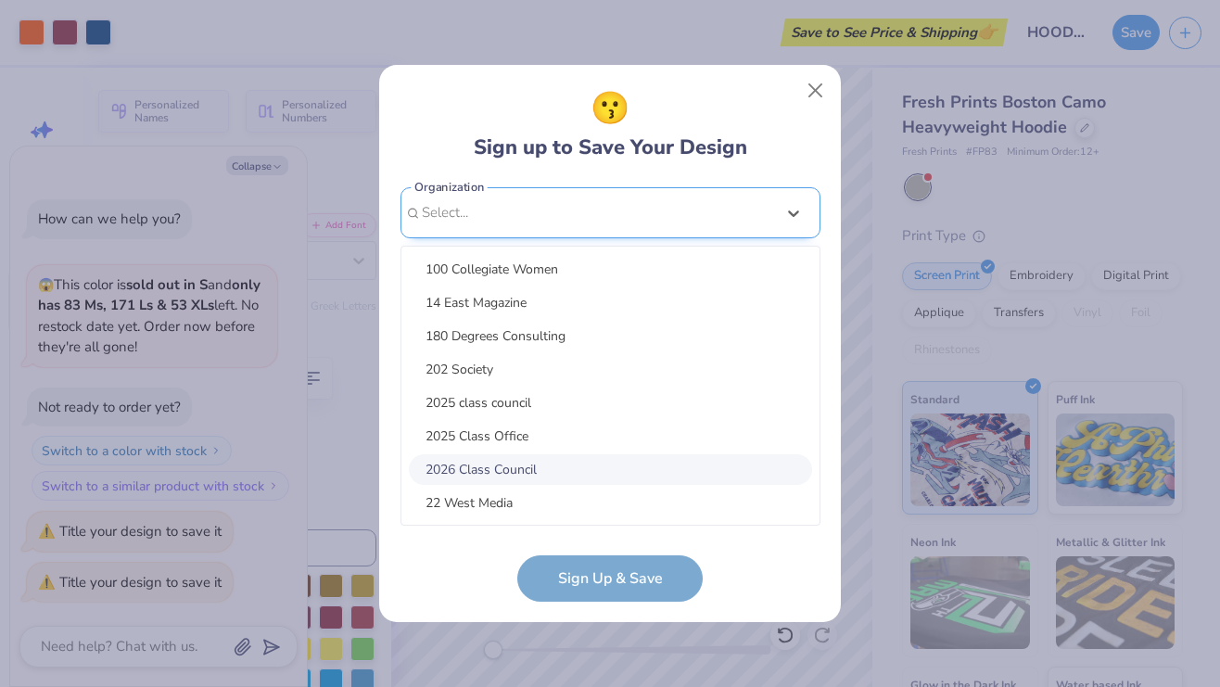
type input "s"
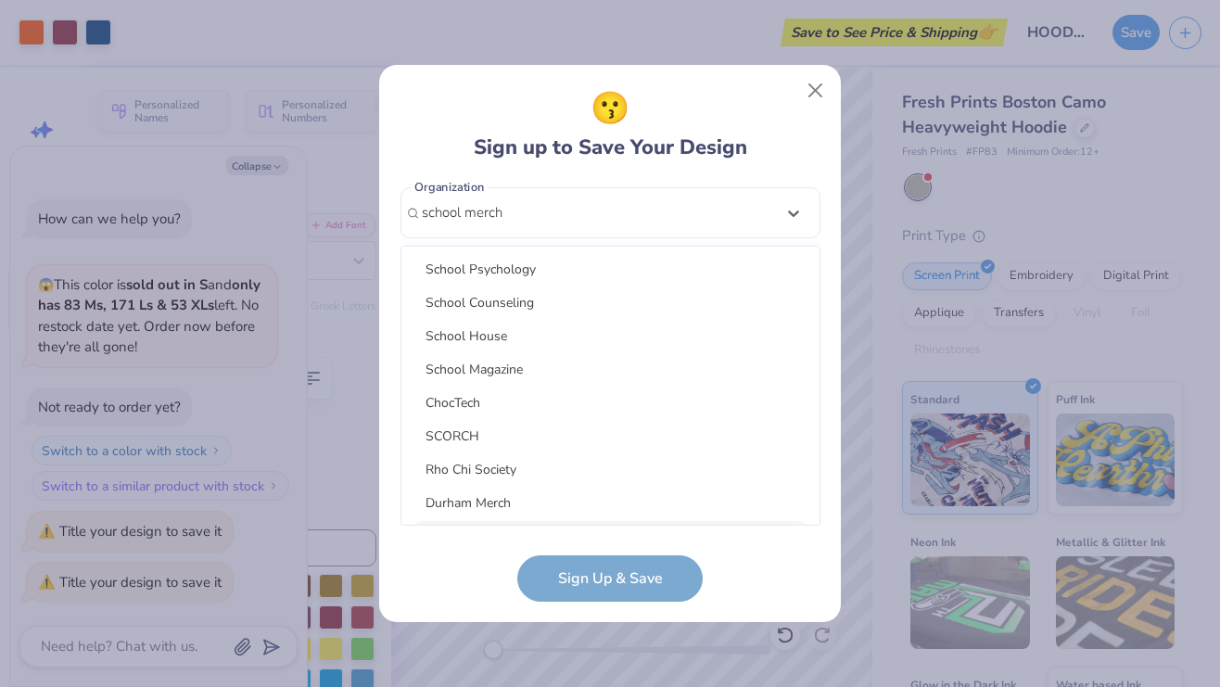
type input "school merch"
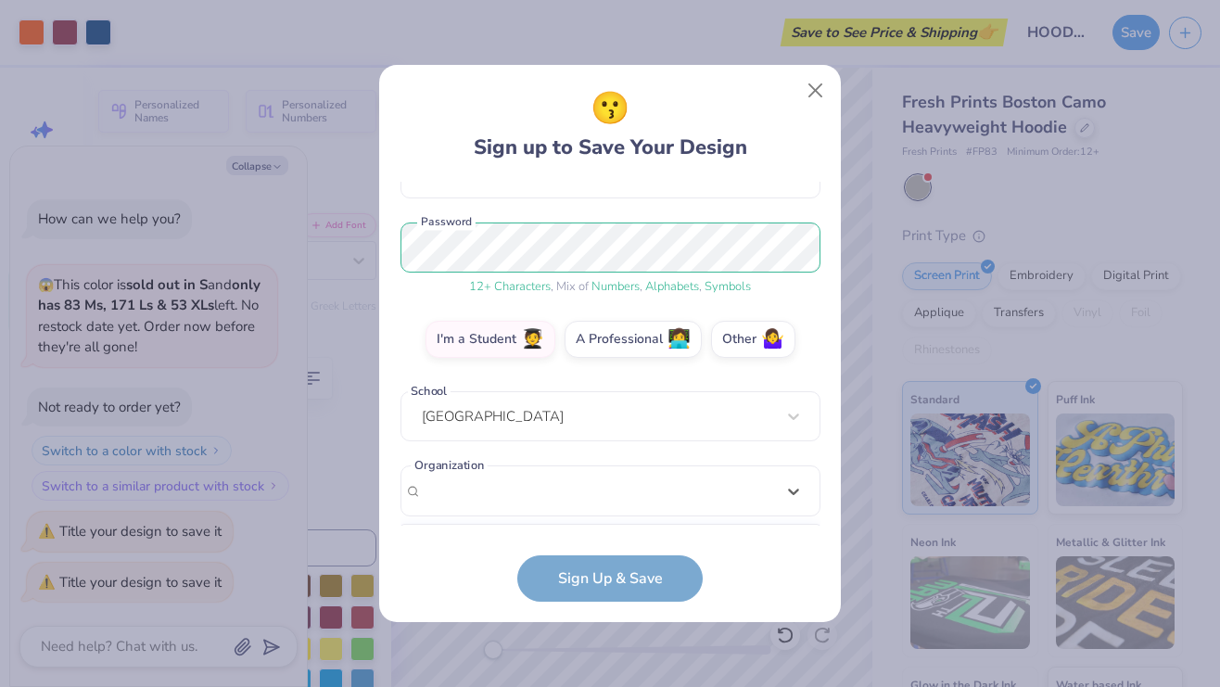
click at [768, 567] on form "ashacbansal@gmail.com Email (148) 038-7488 Phone asha bansal Full Name 12 + Cha…" at bounding box center [611, 392] width 420 height 420
click at [649, 505] on div "option focused, 9 of 15. 15 results available. Use Up and Down to choose option…" at bounding box center [611, 635] width 420 height 339
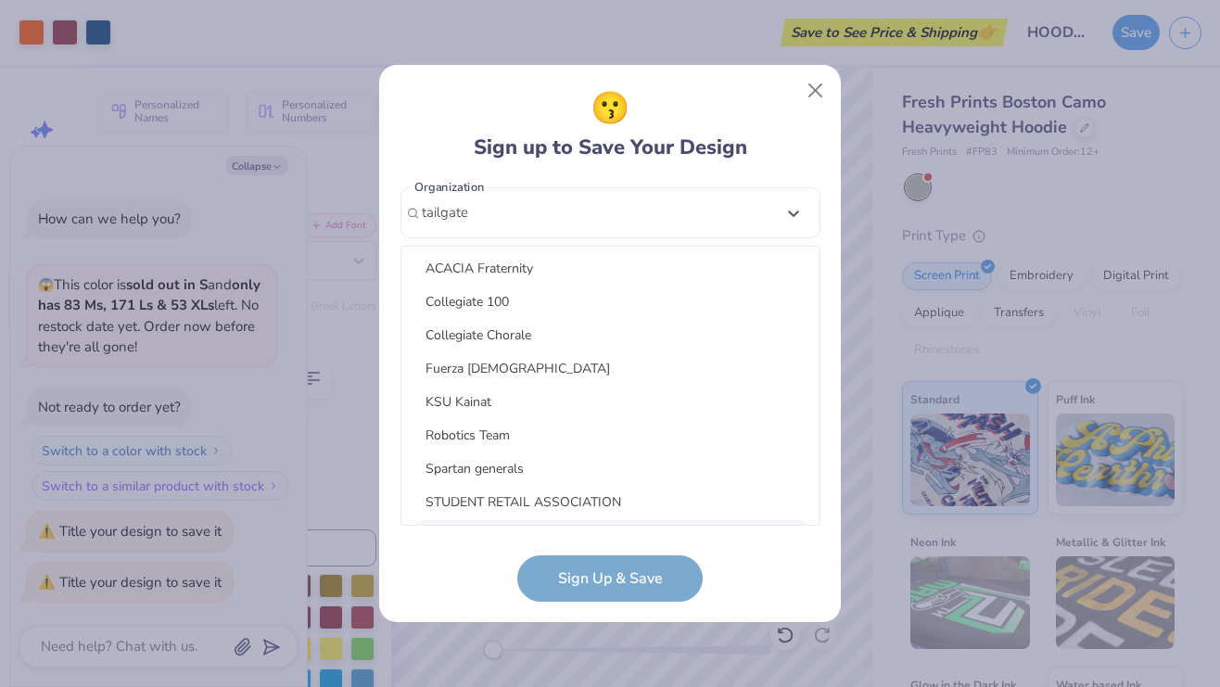
scroll to position [497, 0]
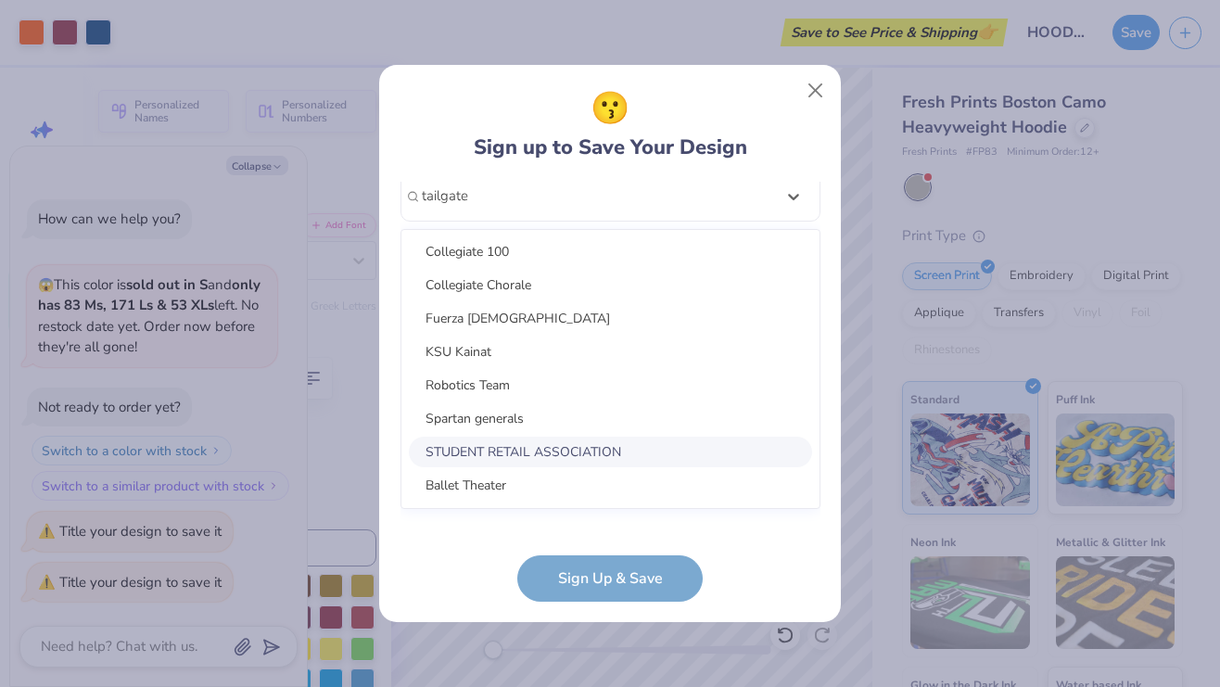
click at [510, 449] on div "STUDENT RETAIL ASSOCIATION" at bounding box center [610, 452] width 403 height 31
type input "tailgate"
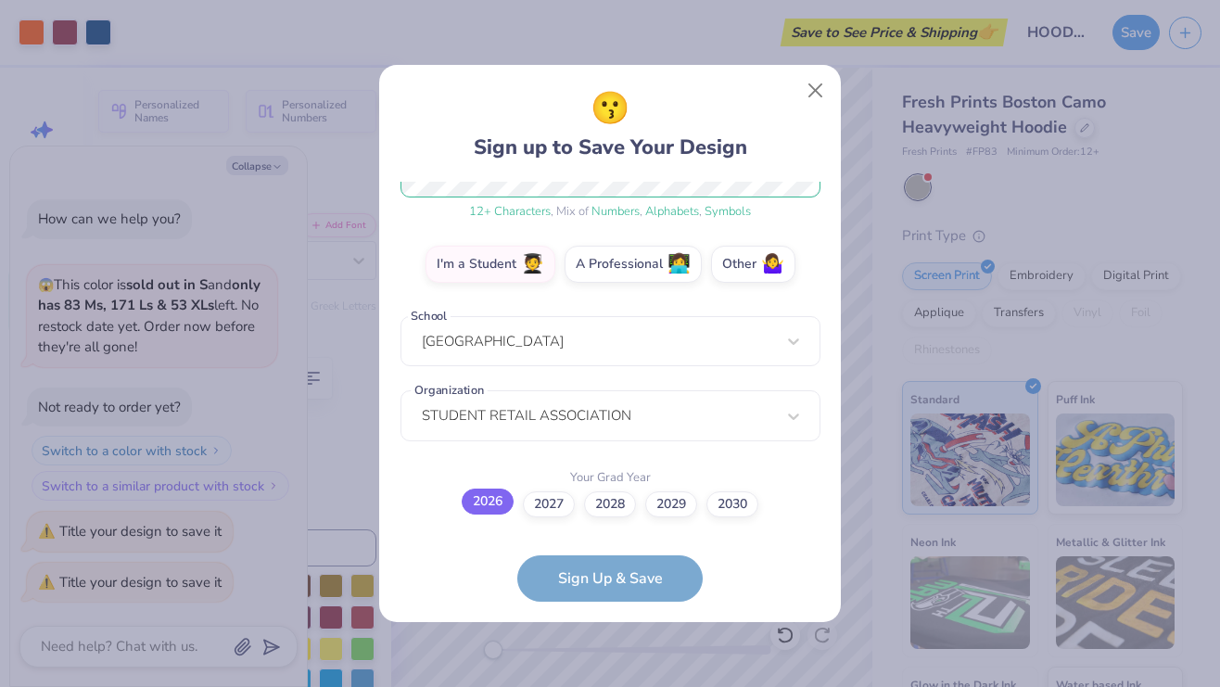
click at [486, 505] on label "2026" at bounding box center [488, 502] width 52 height 26
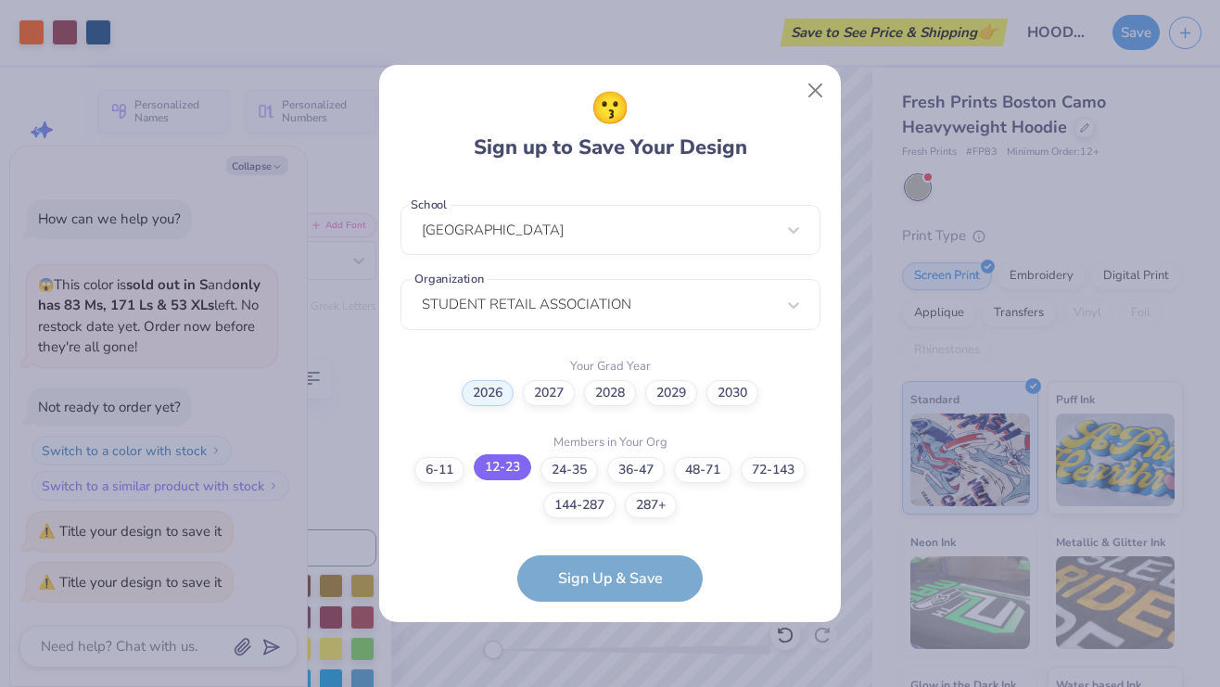
click at [516, 470] on label "12-23" at bounding box center [502, 467] width 57 height 26
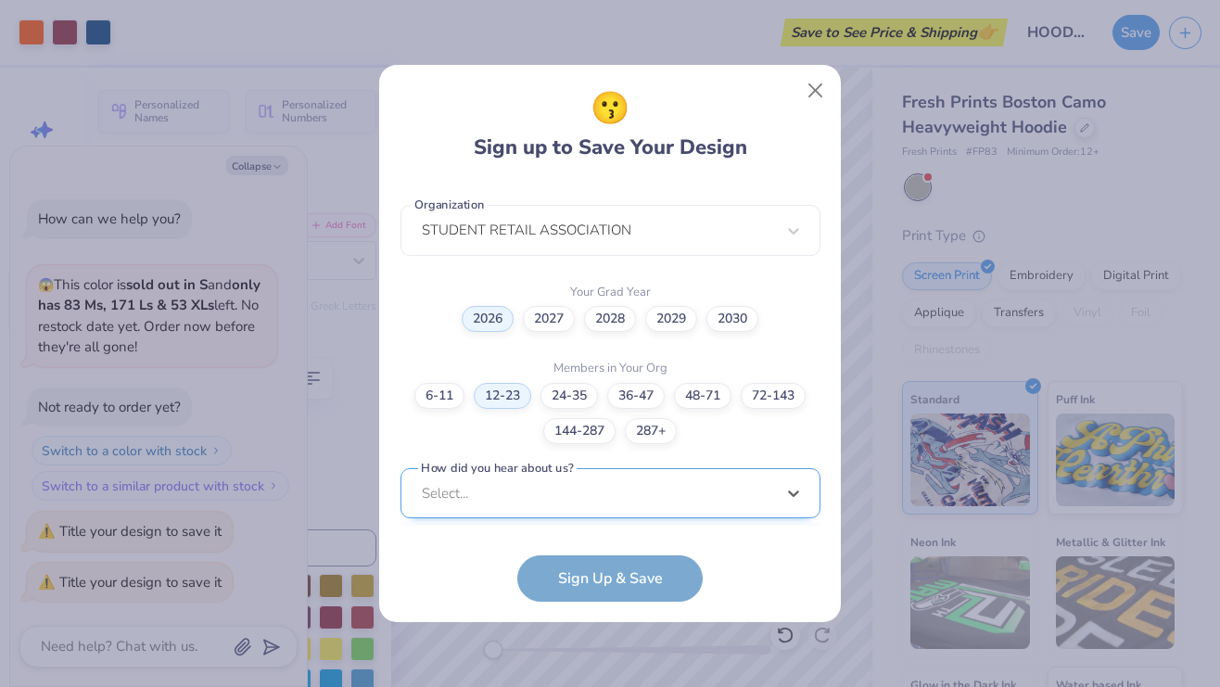
scroll to position [741, 0]
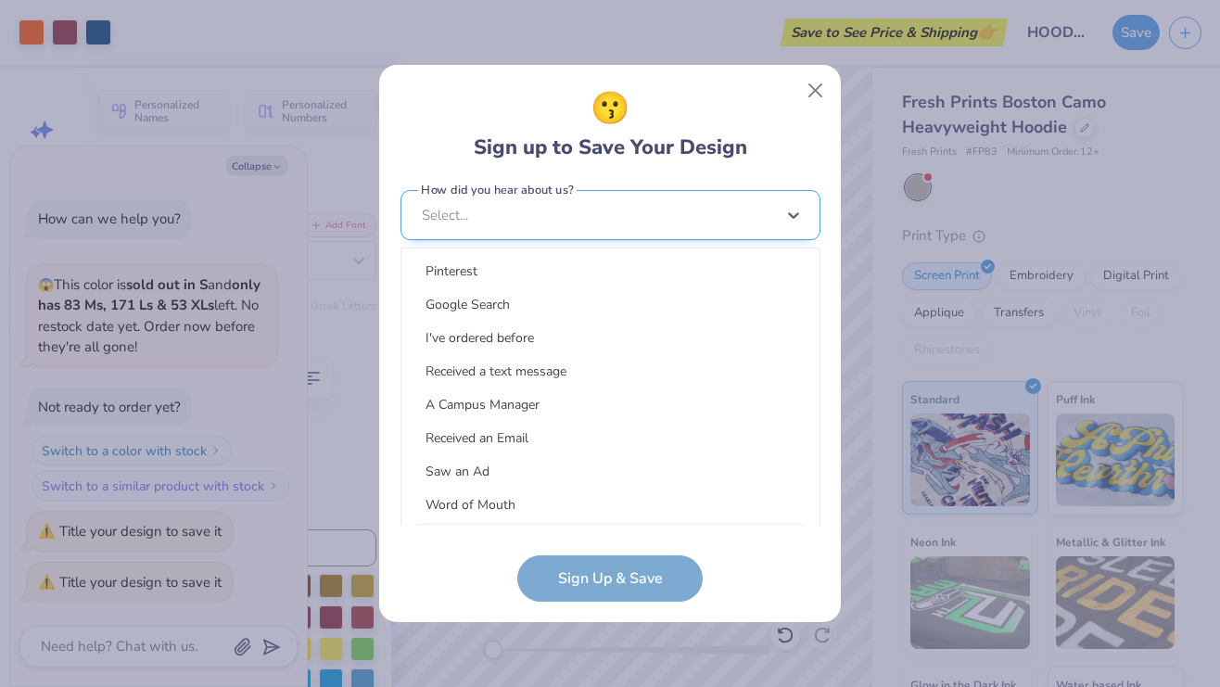
click at [611, 504] on div "option LinkedIn focused, 9 of 15. 15 results available. Use Up and Down to choo…" at bounding box center [611, 359] width 420 height 339
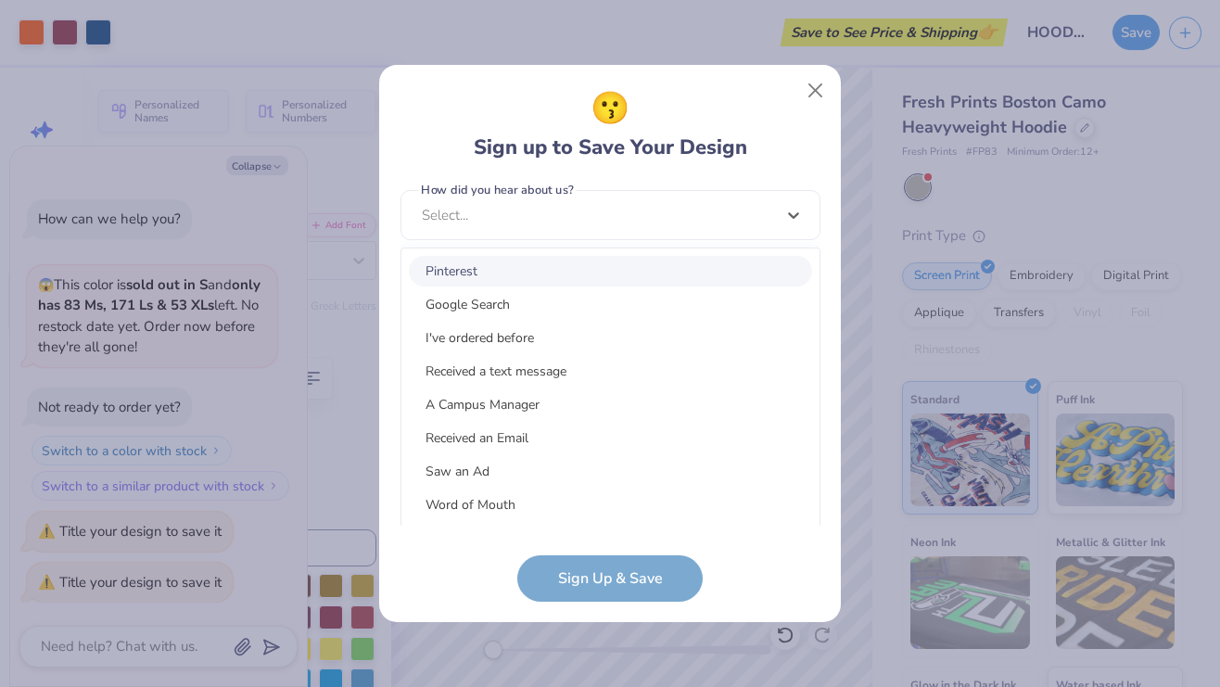
click at [567, 259] on div "Pinterest" at bounding box center [610, 271] width 403 height 31
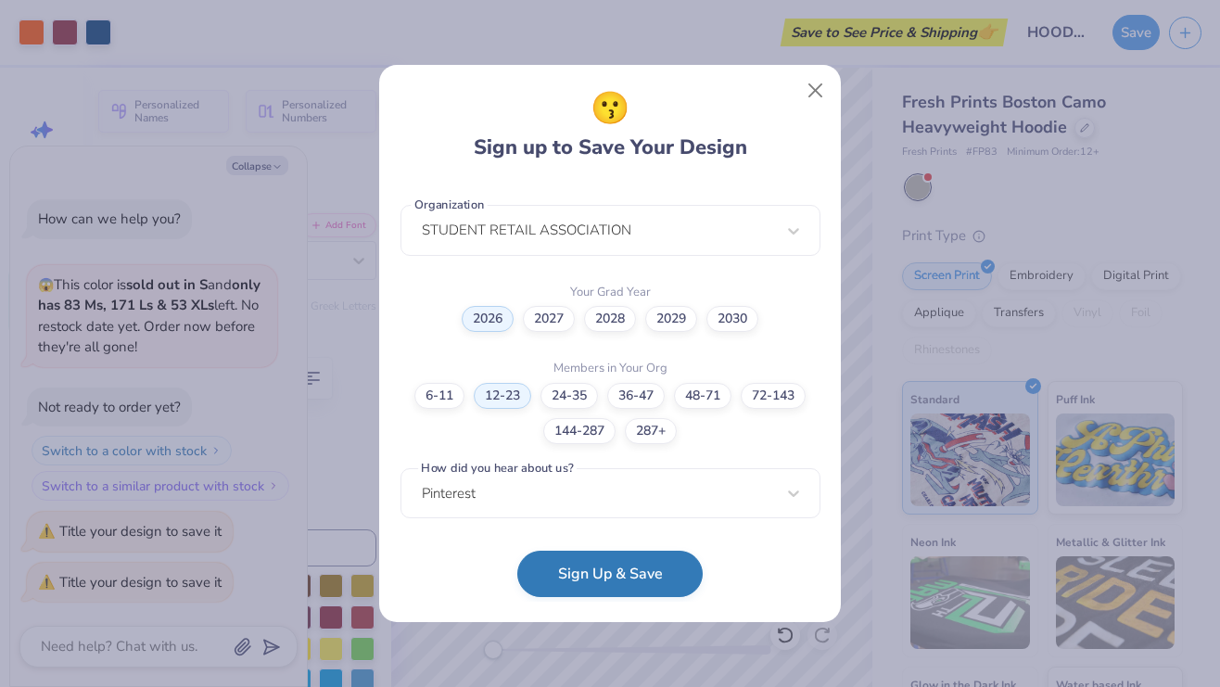
click at [592, 583] on button "Sign Up & Save" at bounding box center [609, 574] width 185 height 46
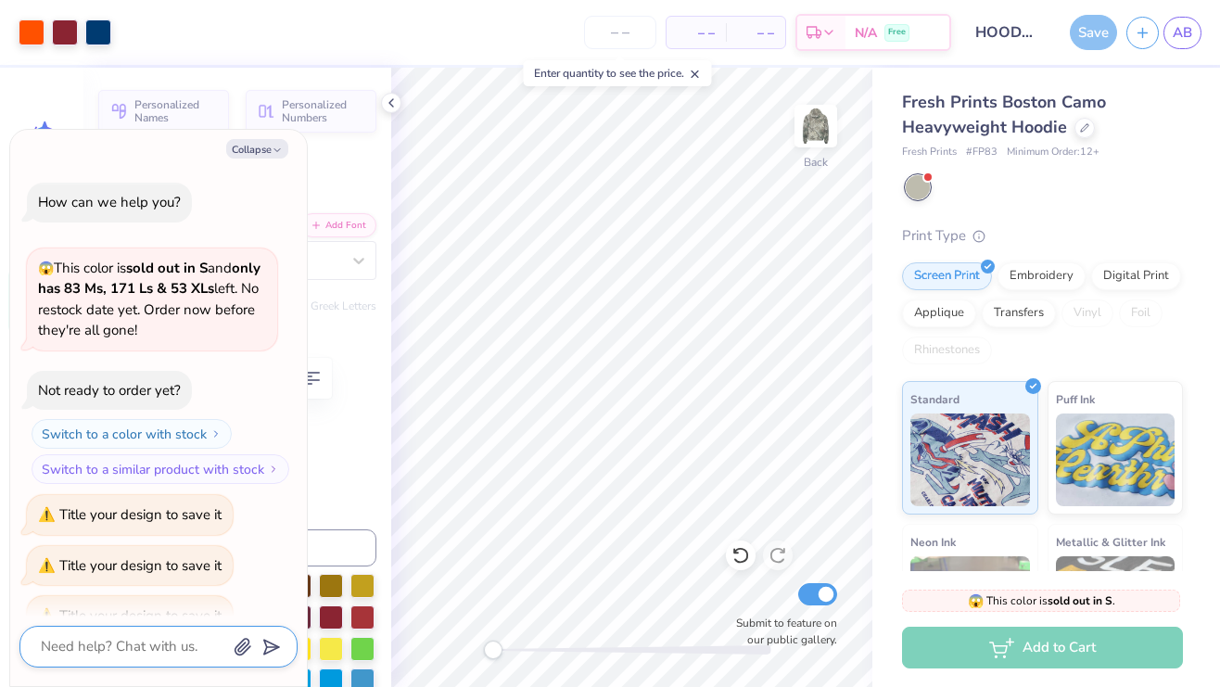
scroll to position [33, 0]
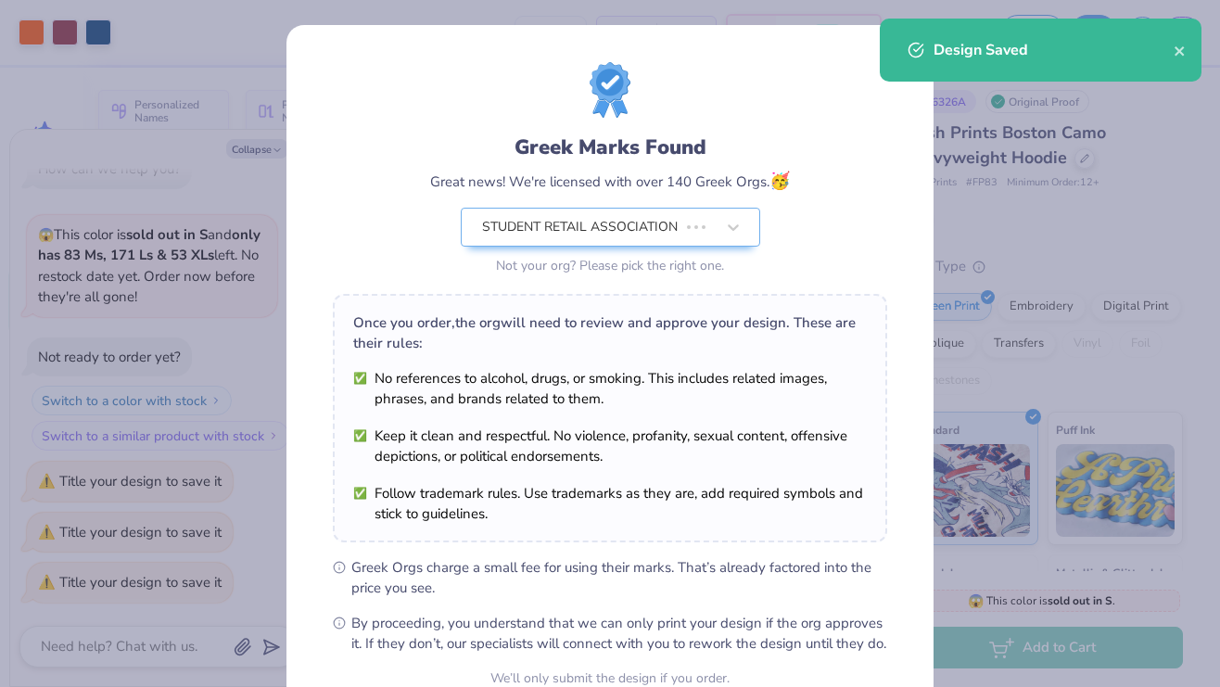
type textarea "x"
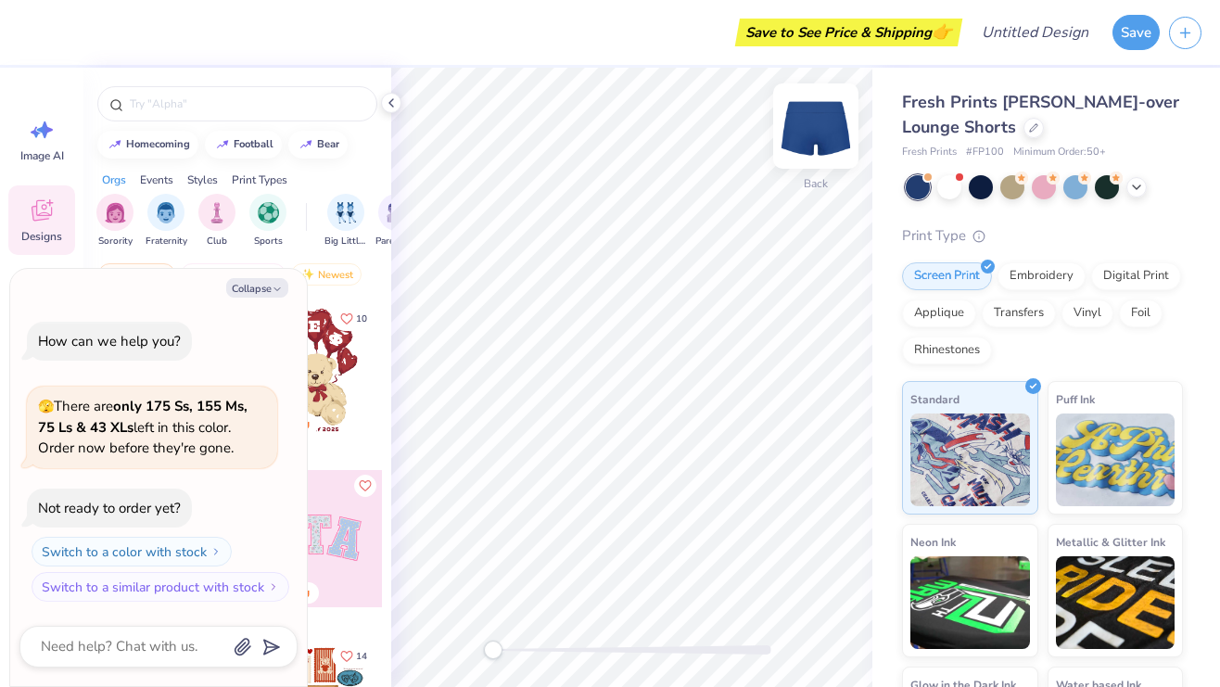
click at [821, 131] on img at bounding box center [816, 126] width 74 height 74
click at [274, 288] on icon "button" at bounding box center [277, 289] width 11 height 11
type textarea "x"
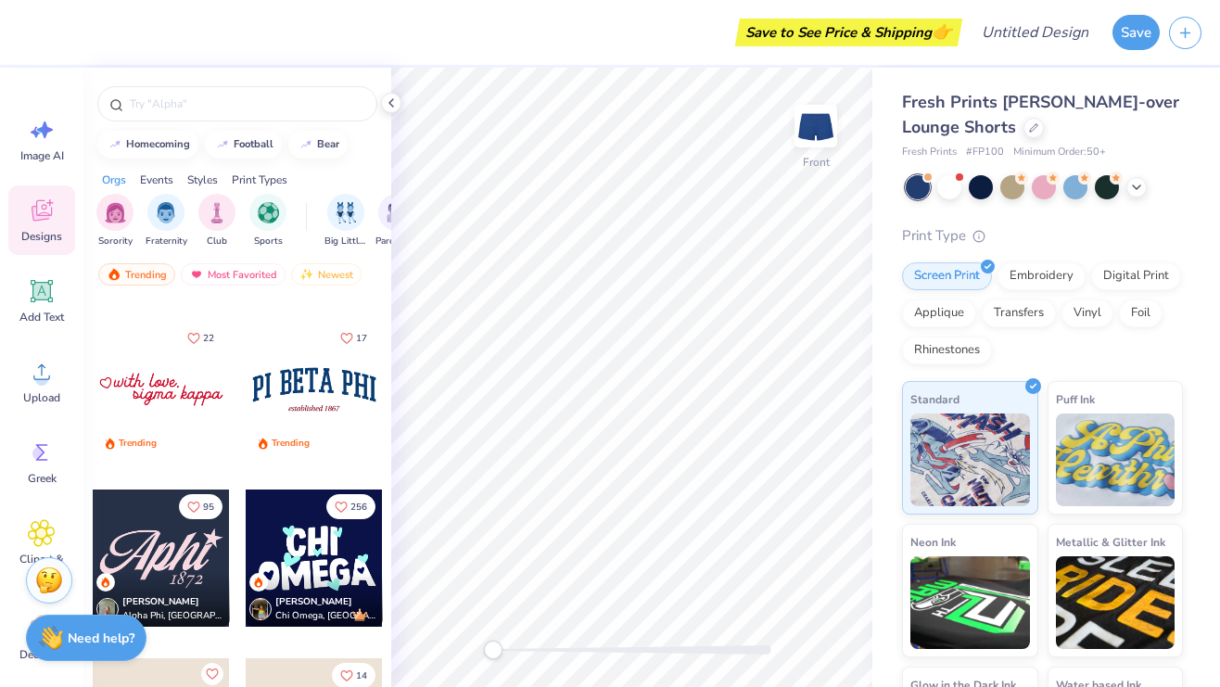
scroll to position [2174, 0]
click at [297, 381] on div at bounding box center [314, 390] width 137 height 137
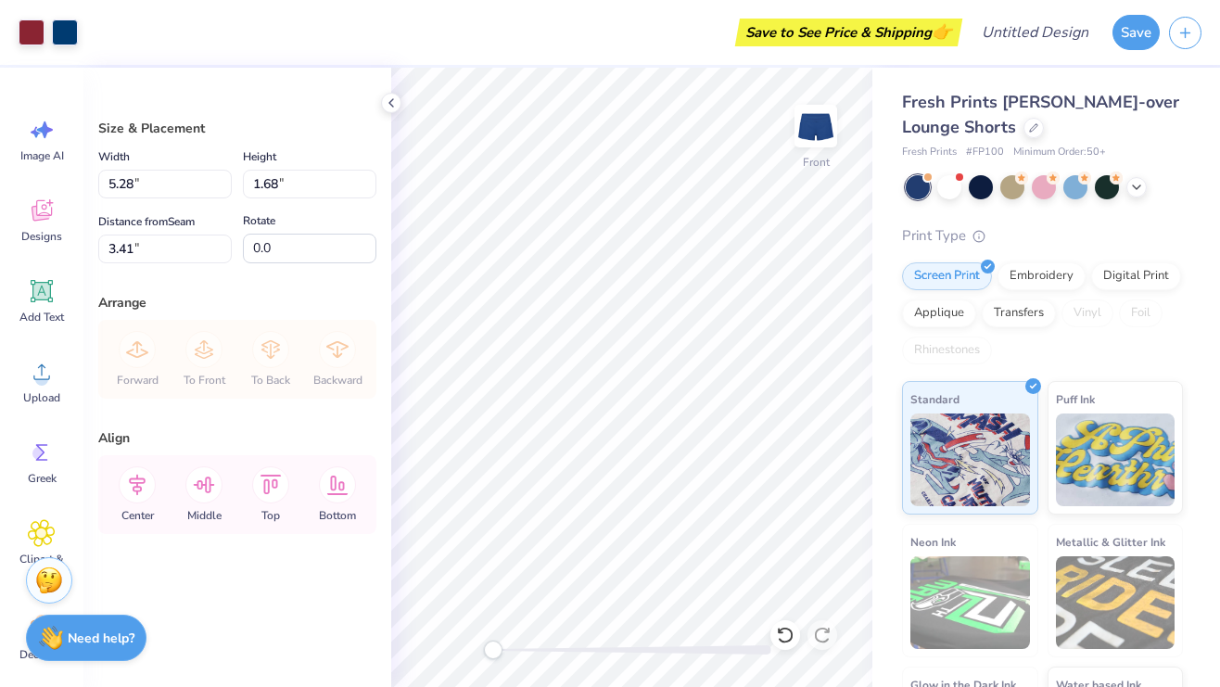
type input "0.70"
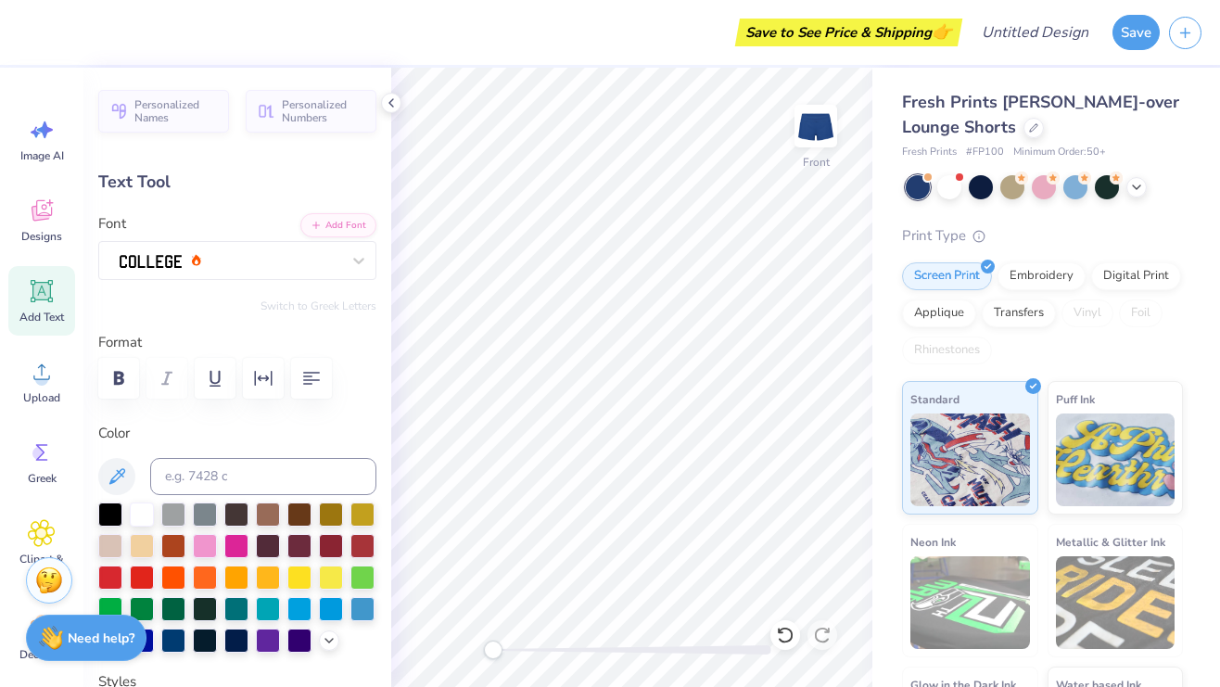
scroll to position [0, 0]
type textarea "R"
type textarea "SKO"
type textarea "HENS"
click at [179, 571] on div at bounding box center [173, 576] width 24 height 24
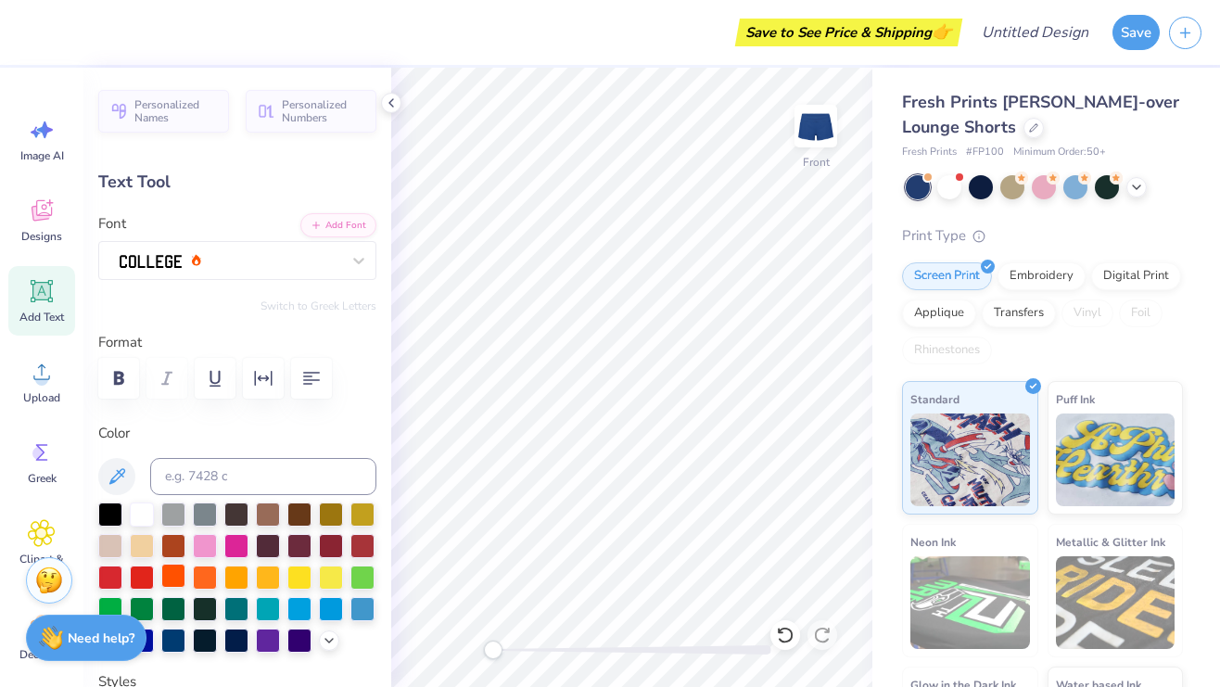
click at [175, 570] on div at bounding box center [173, 576] width 24 height 24
type input "1.58"
type input "1.15"
type input "2.31"
type input "0.70"
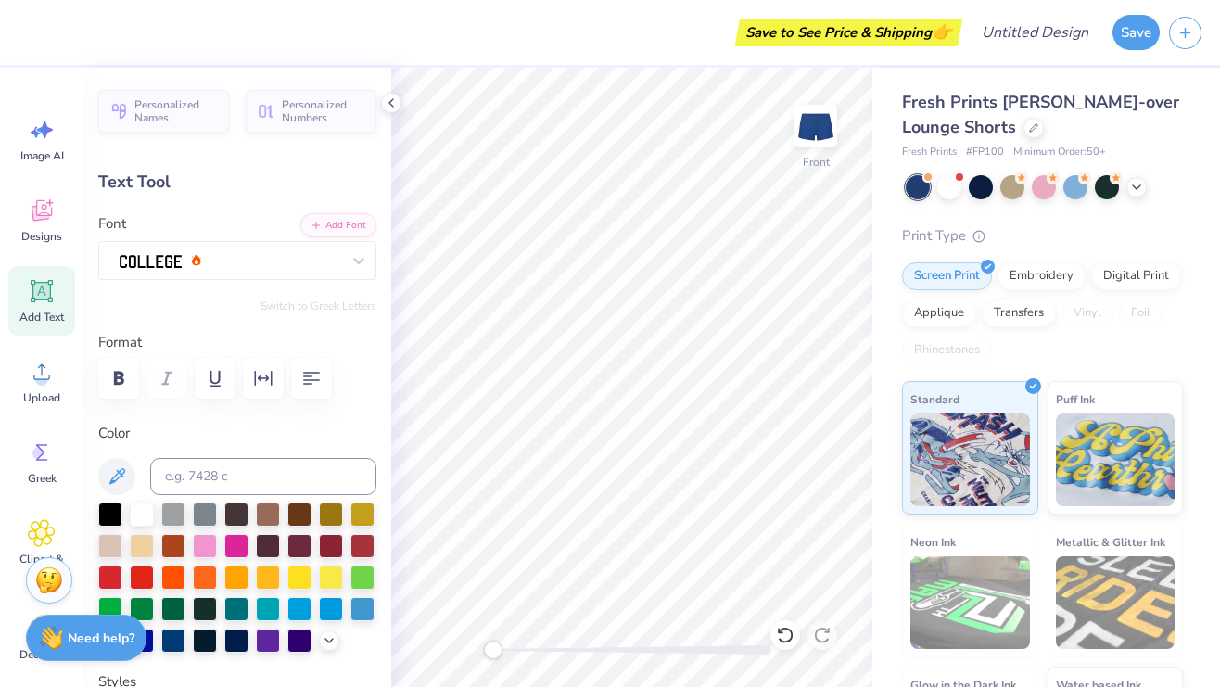
type input "1.58"
type input "1.15"
type input "2.16"
type input "1.23"
type input "0.75"
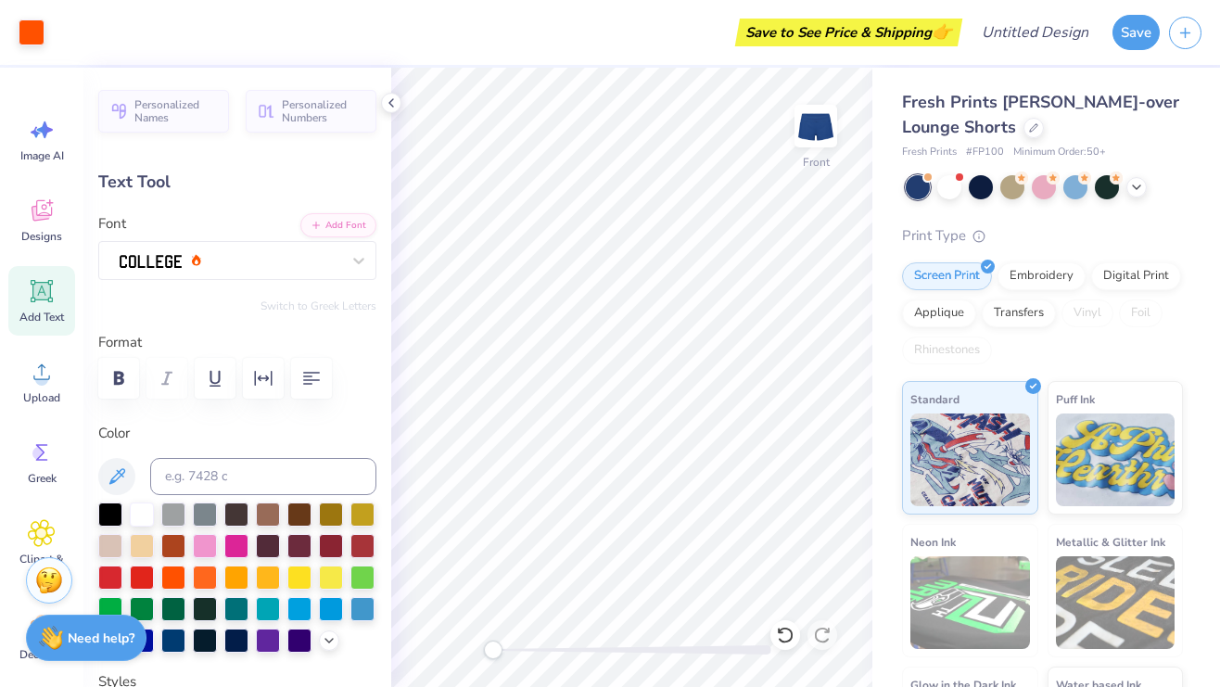
type input "2.31"
type input "0.90"
type input "0.70"
type input "2.98"
type input "1.17"
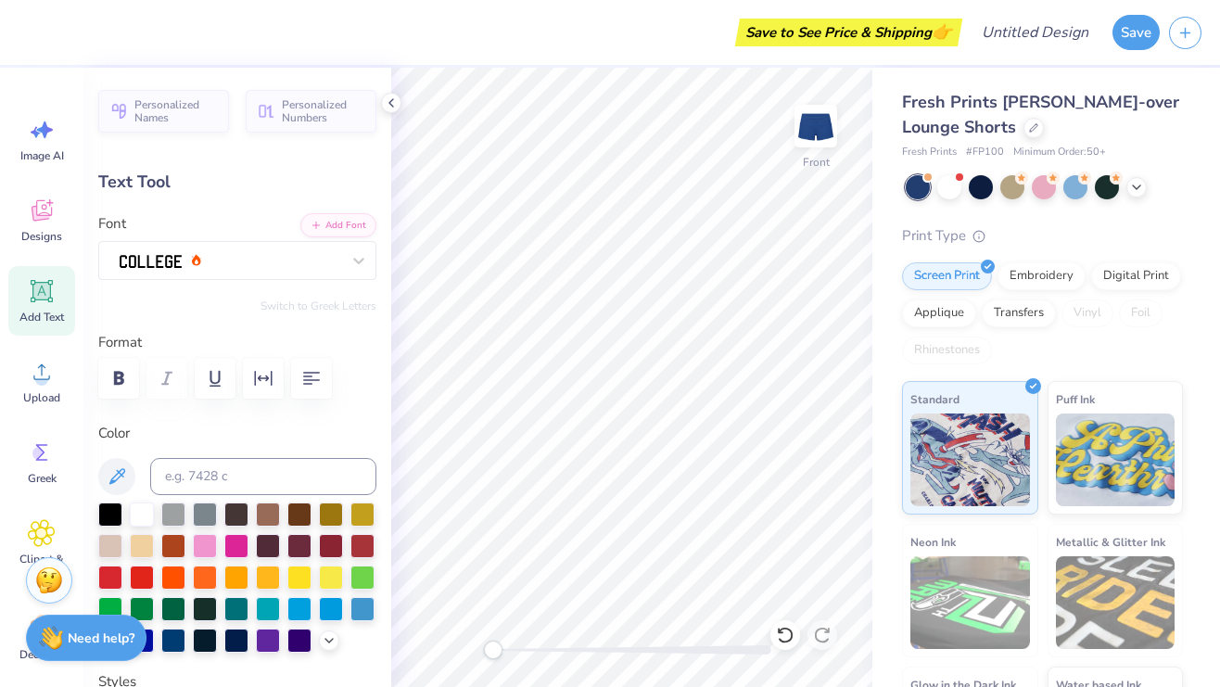
type input "0.74"
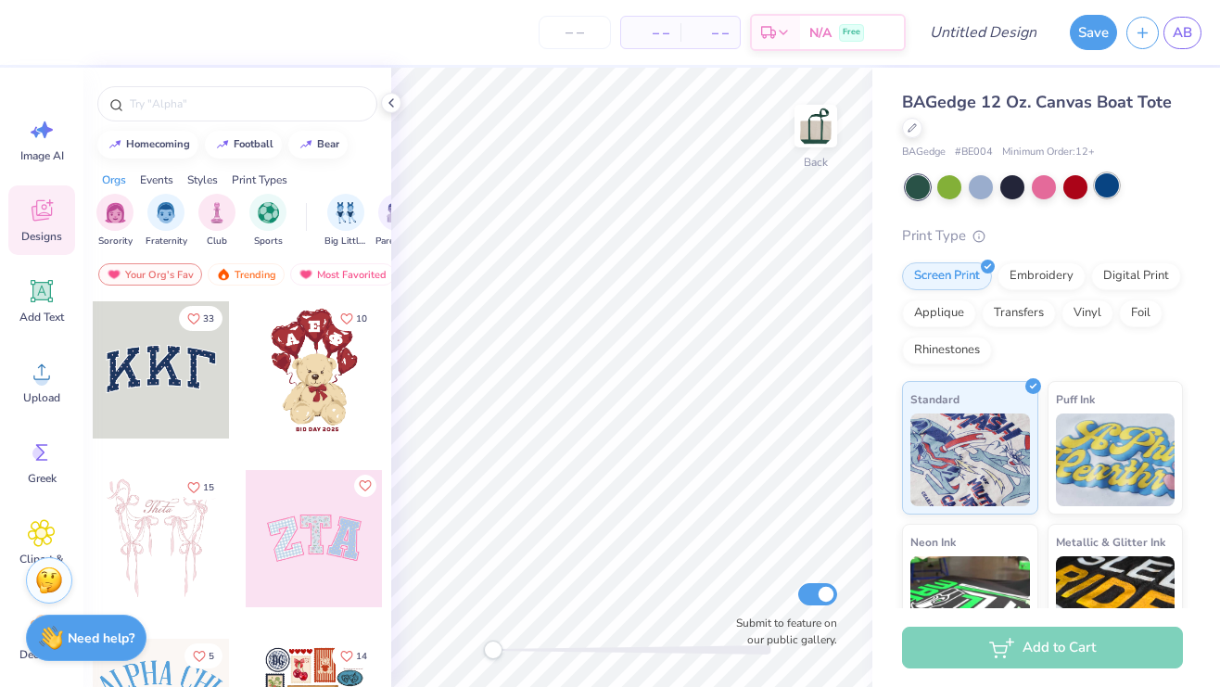
click at [1115, 187] on div at bounding box center [1107, 185] width 24 height 24
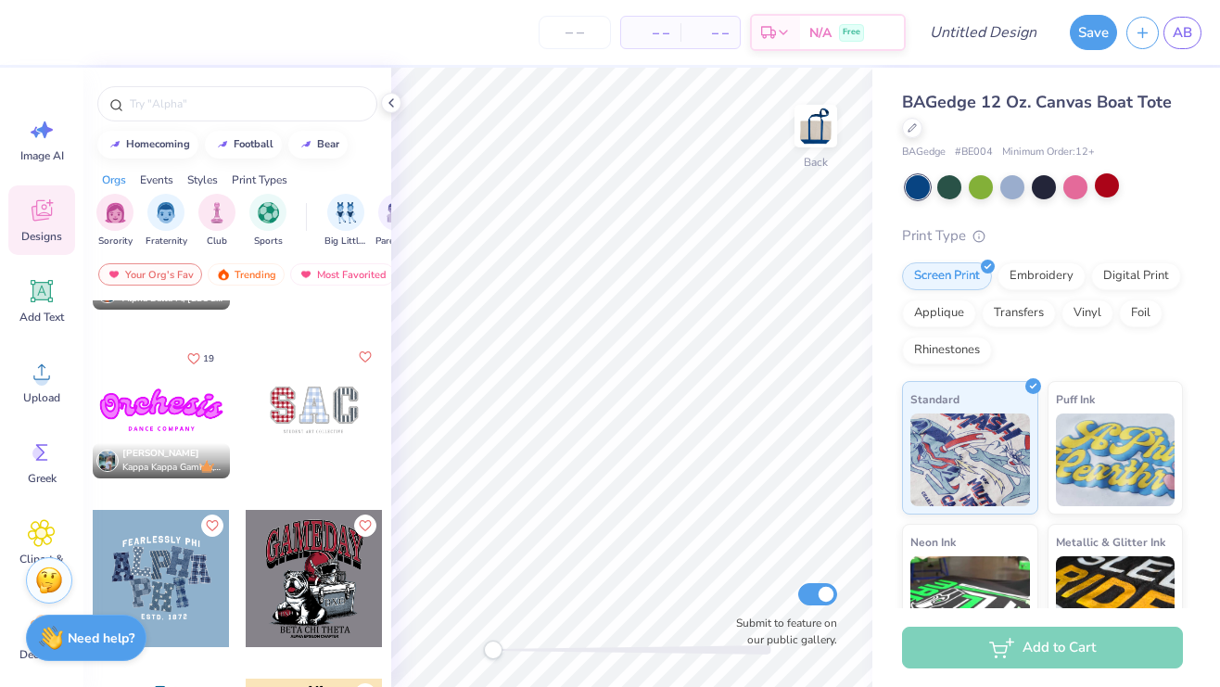
scroll to position [2807, 0]
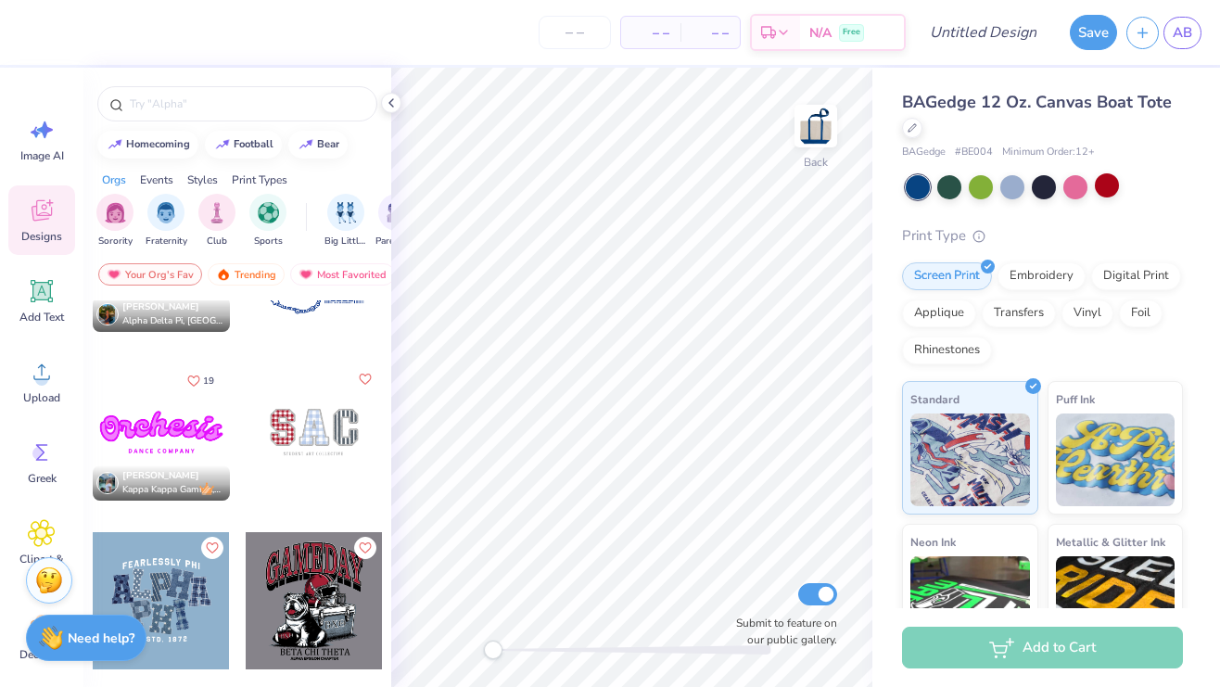
click at [323, 423] on div at bounding box center [314, 432] width 137 height 137
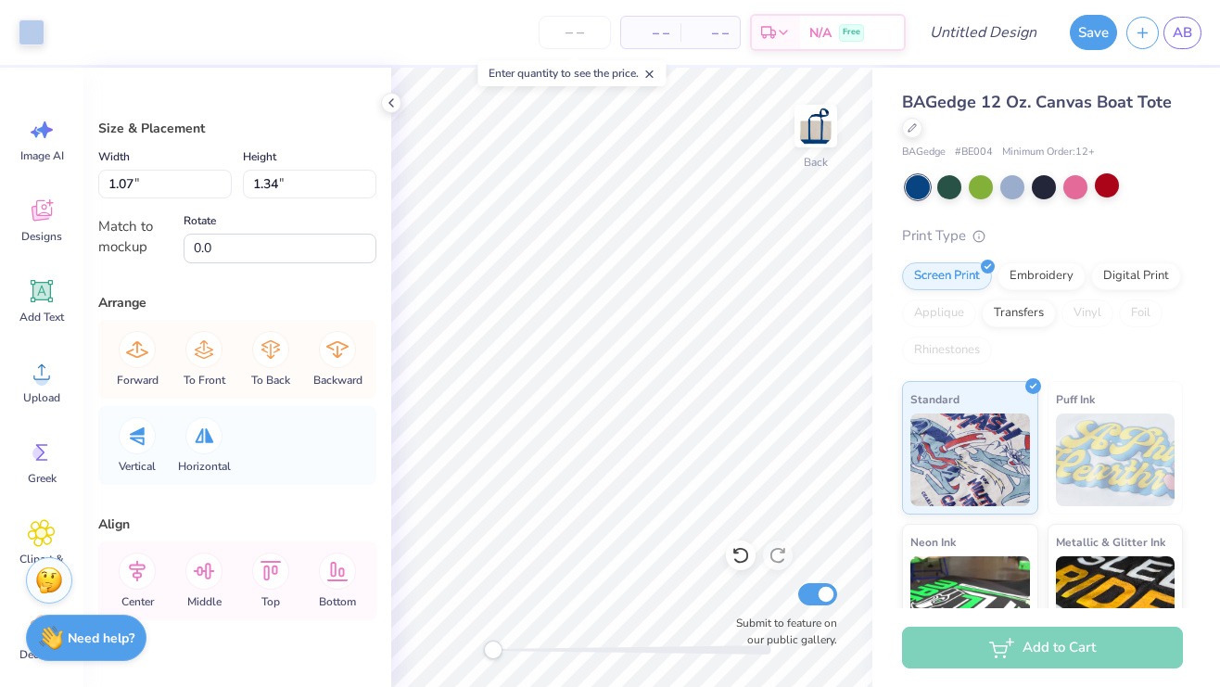
type input "0.87"
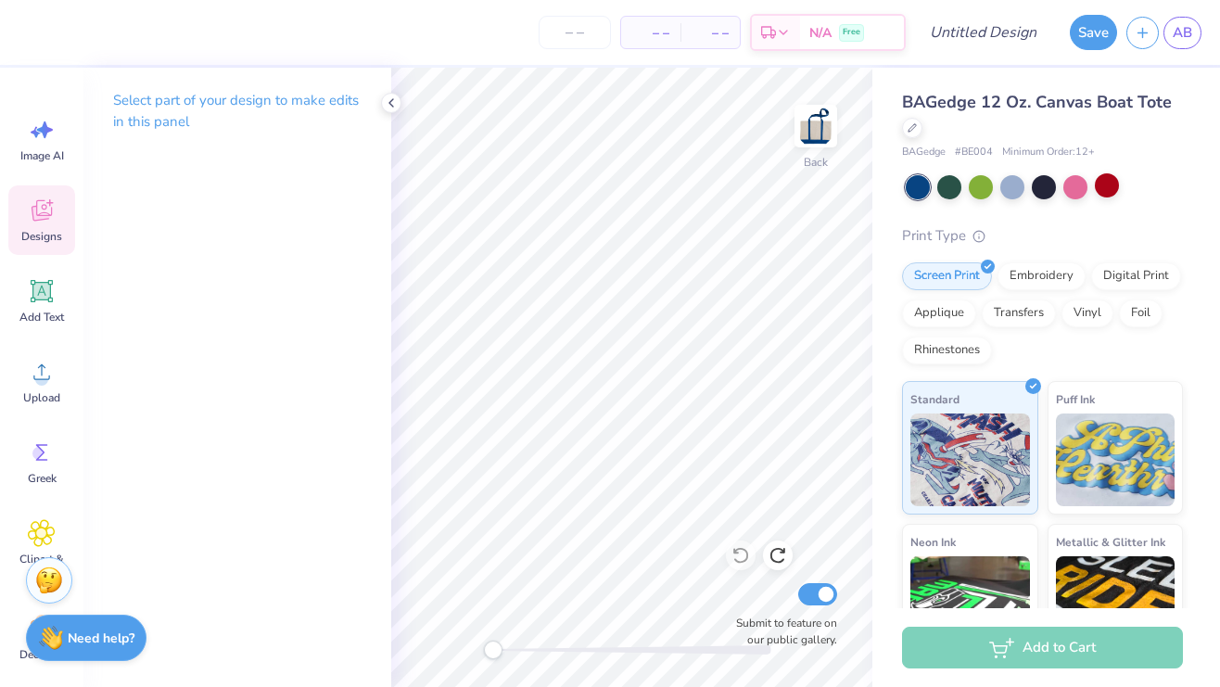
click at [42, 224] on icon at bounding box center [42, 211] width 28 height 28
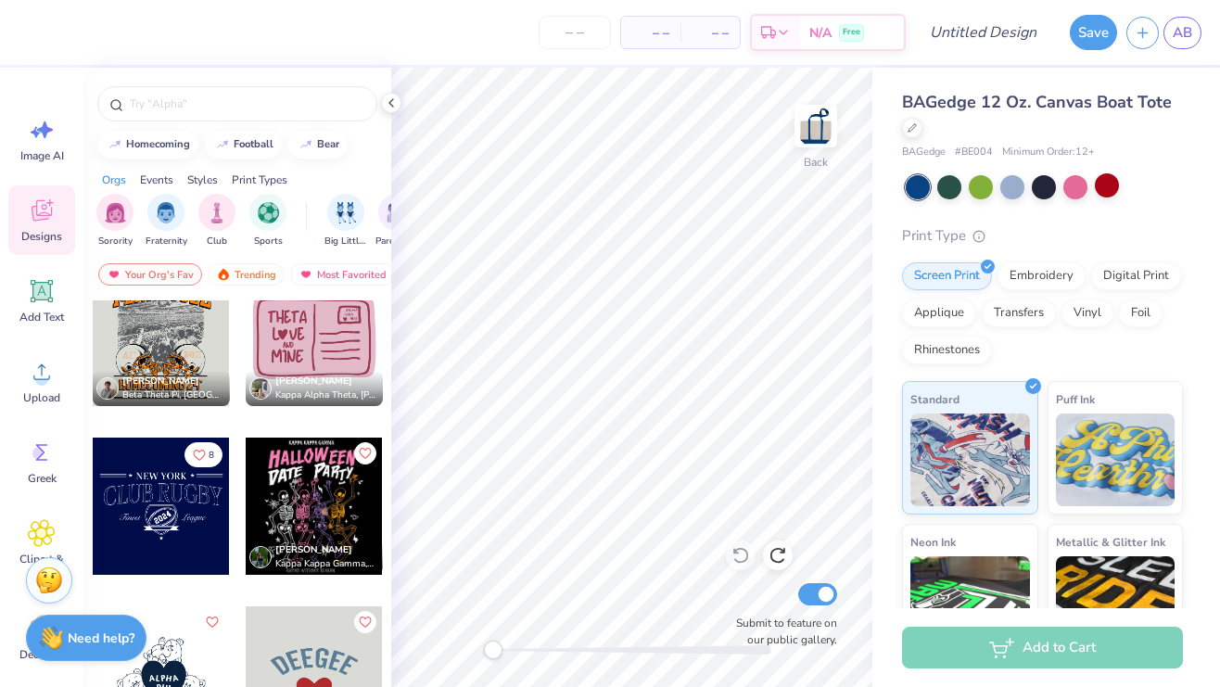
scroll to position [5604, 0]
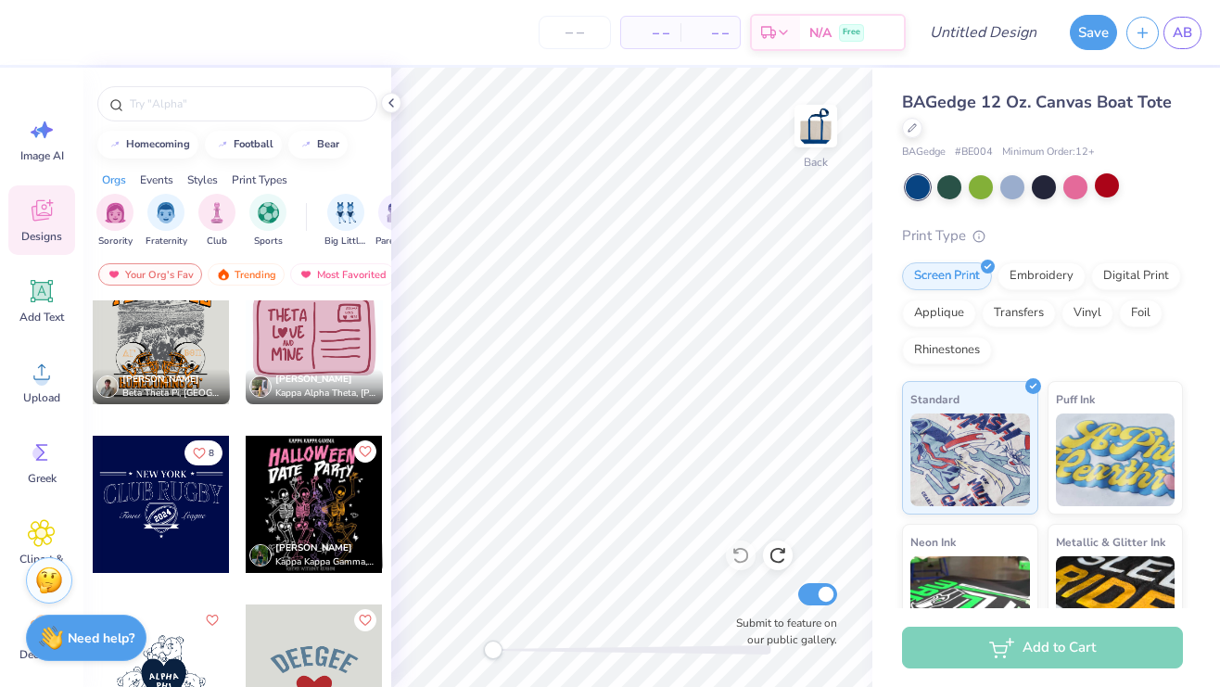
click at [160, 507] on div at bounding box center [161, 504] width 137 height 137
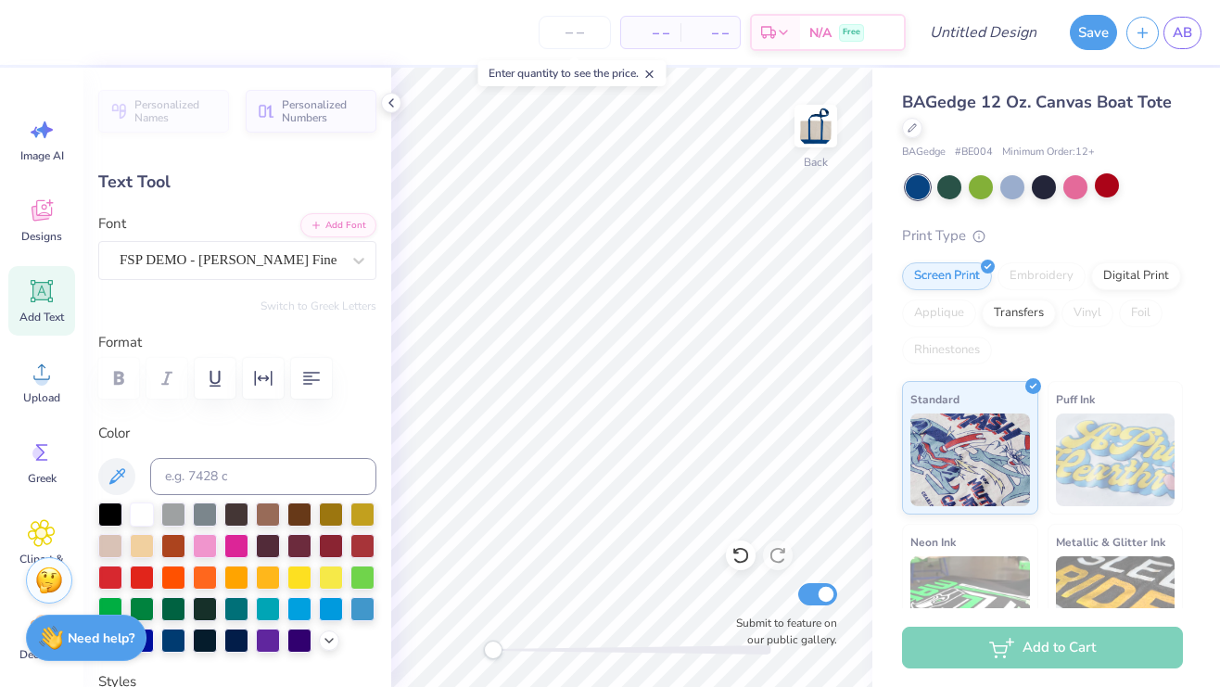
scroll to position [0, 0]
type textarea "N"
type textarea "C"
type textarea "Claremont, CA"
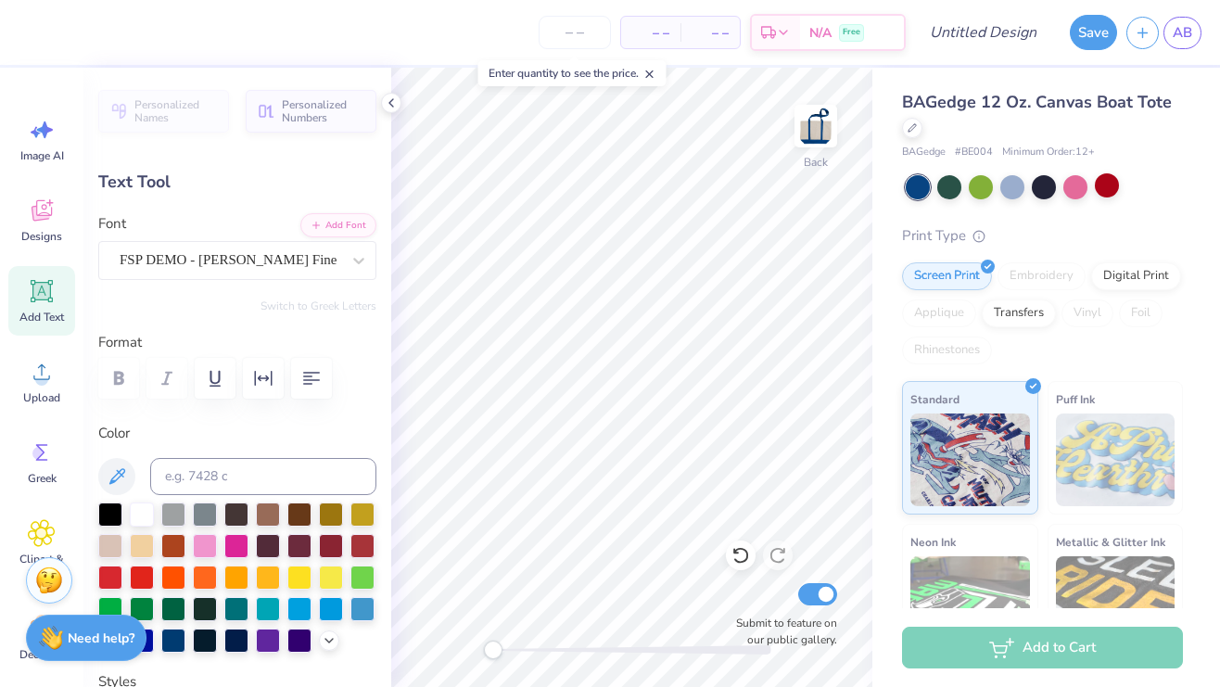
type input "3.33"
type input "0.62"
type textarea "Go Sagehens"
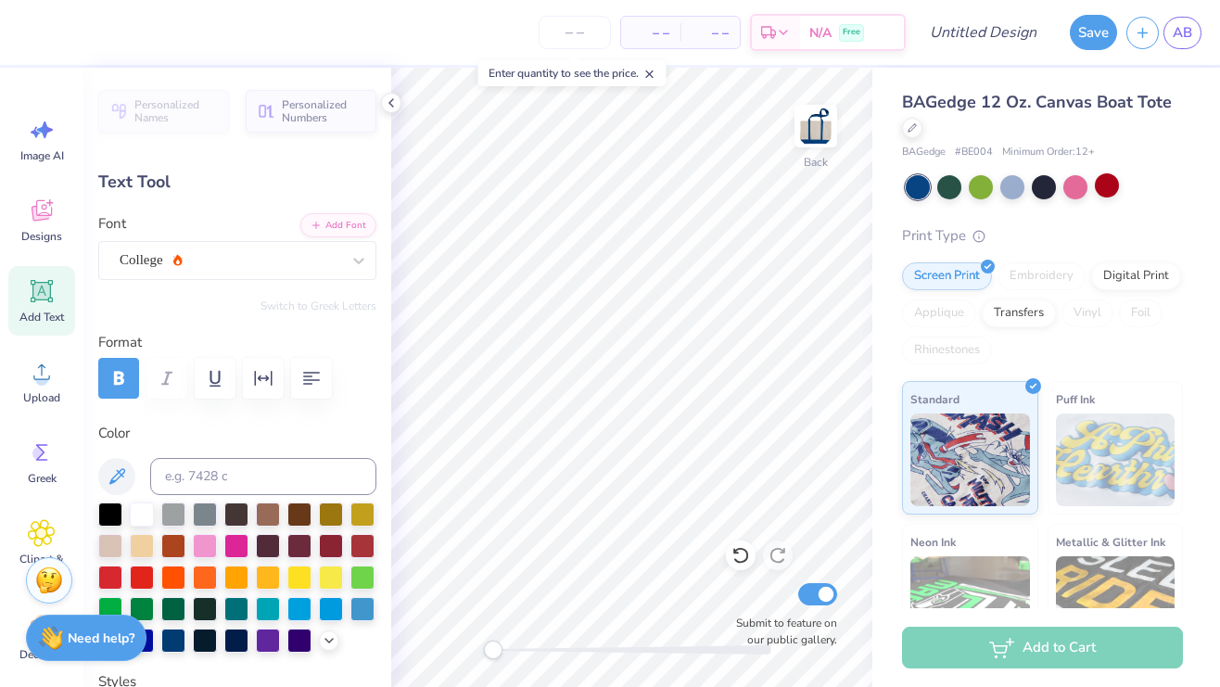
type input "0.50"
type input "0.38"
type input "-29.1"
type input "1.73"
type input "0.25"
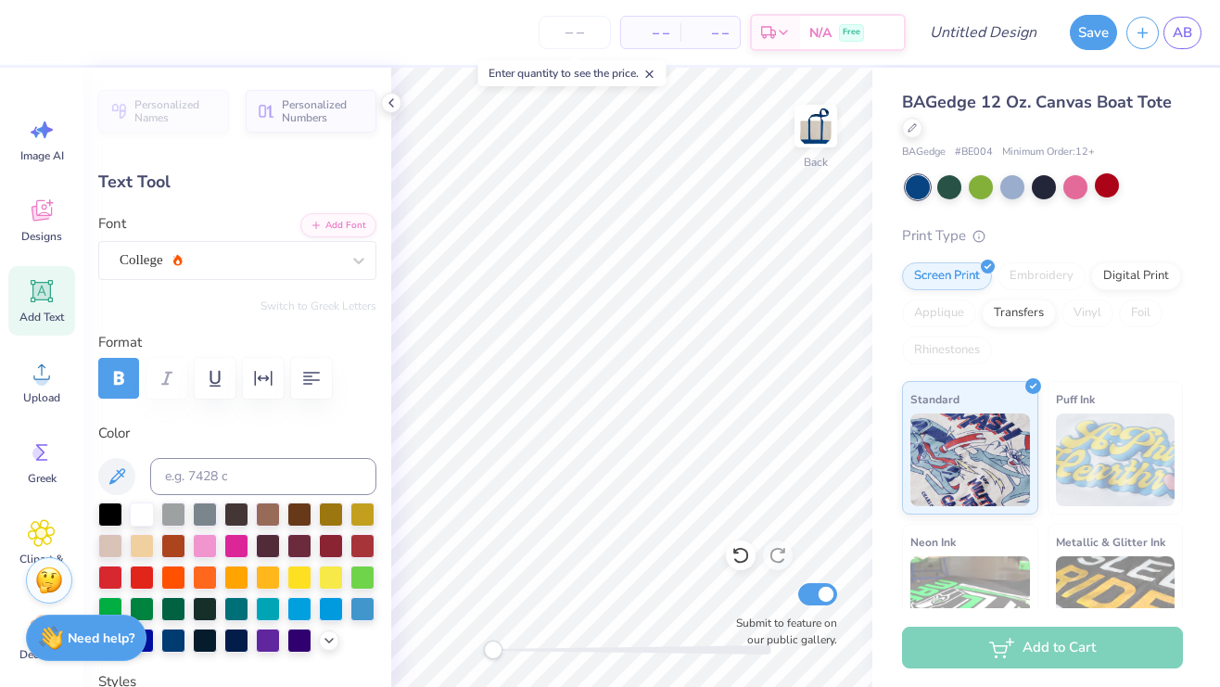
type input "0.0"
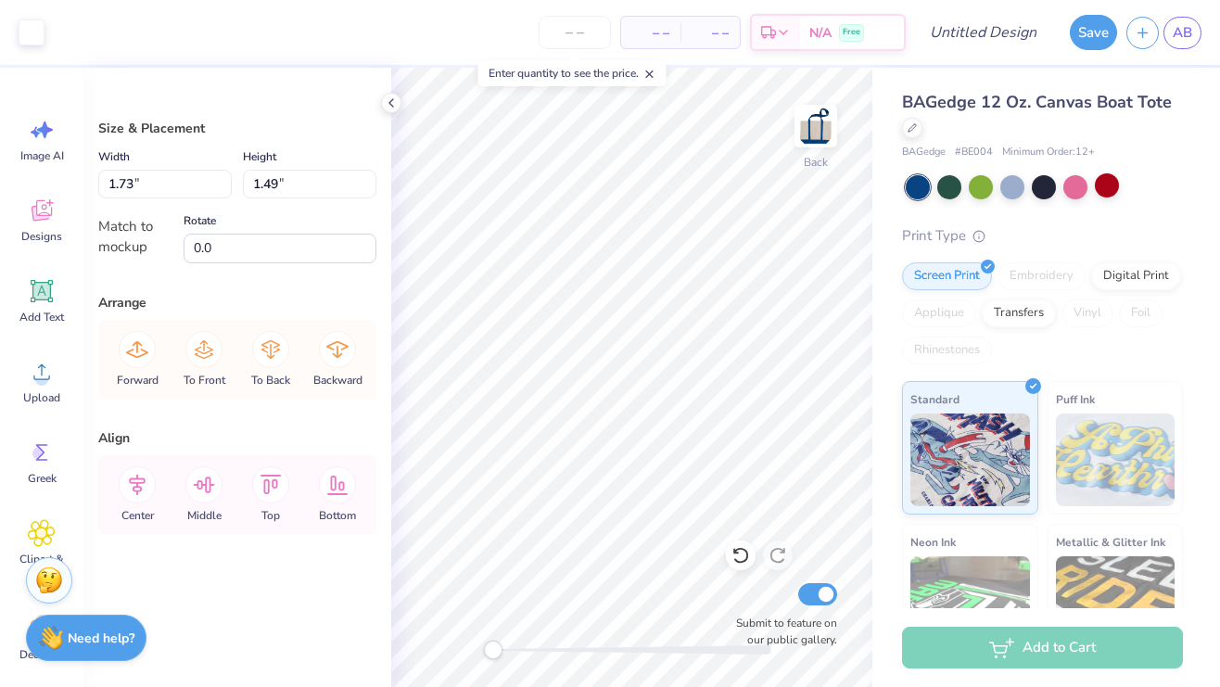
click at [278, 293] on div "Arrange" at bounding box center [237, 302] width 278 height 19
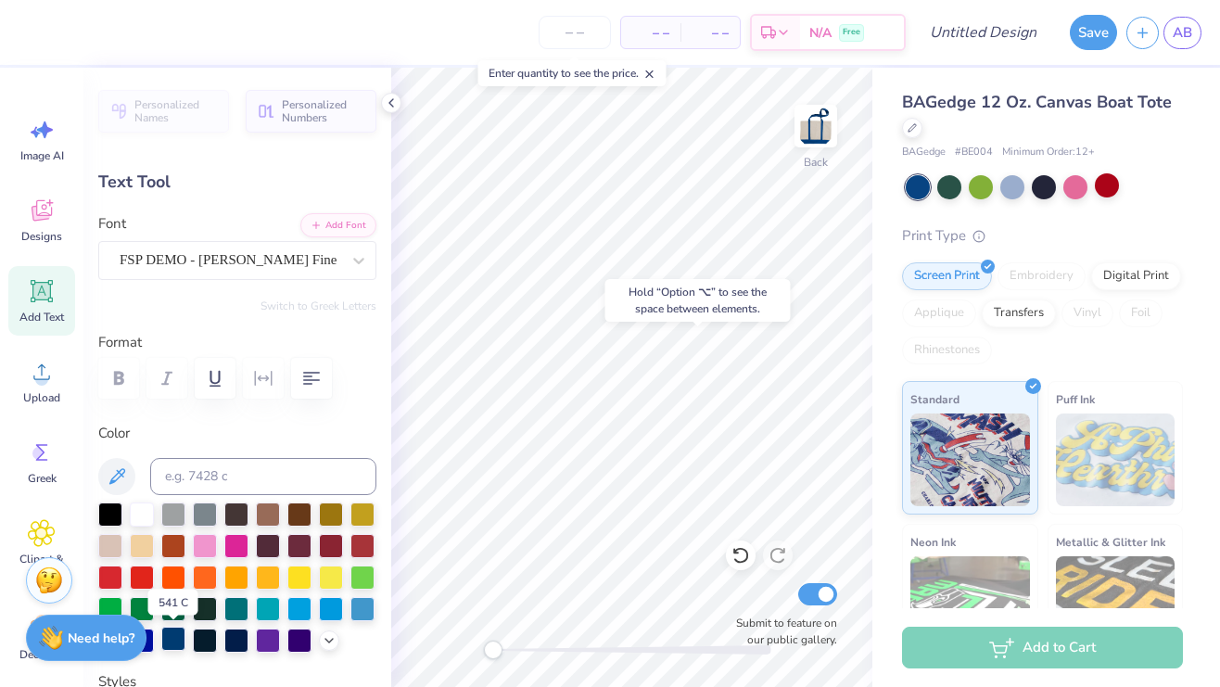
click at [169, 638] on div at bounding box center [173, 639] width 24 height 24
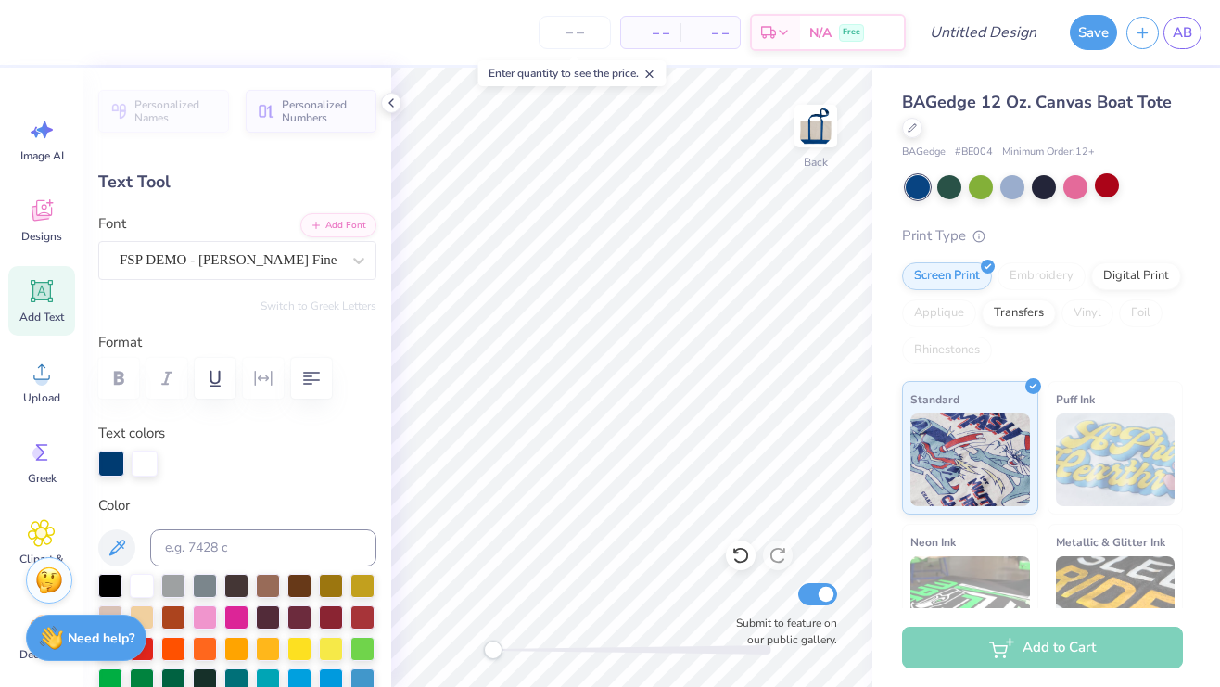
type input "1.73"
type input "0.25"
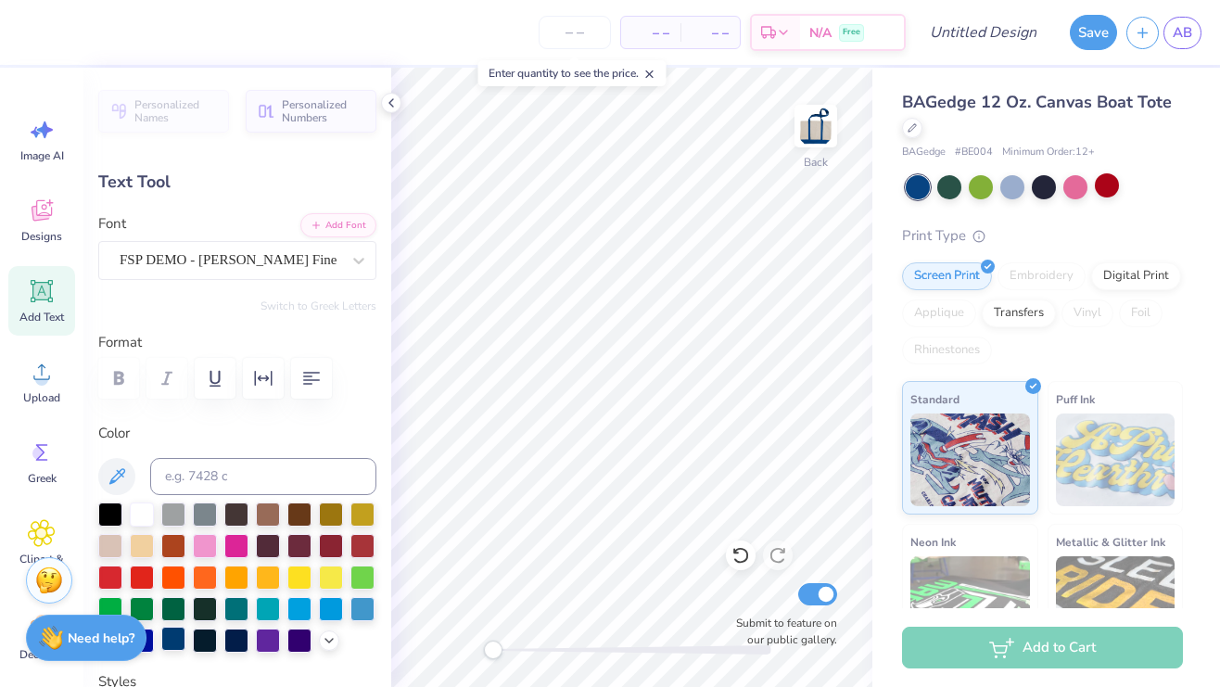
click at [170, 637] on div at bounding box center [173, 639] width 24 height 24
type input "0.50"
type input "0.38"
type input "-29.1"
click at [177, 640] on div at bounding box center [173, 639] width 24 height 24
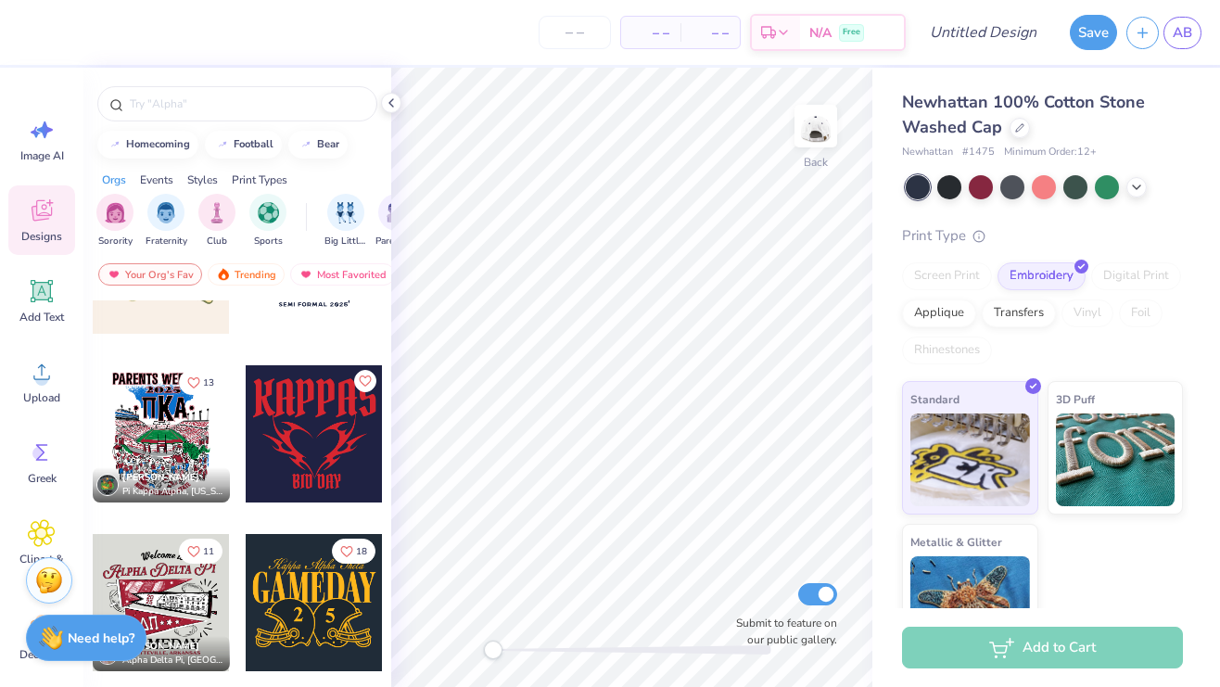
scroll to position [1123, 0]
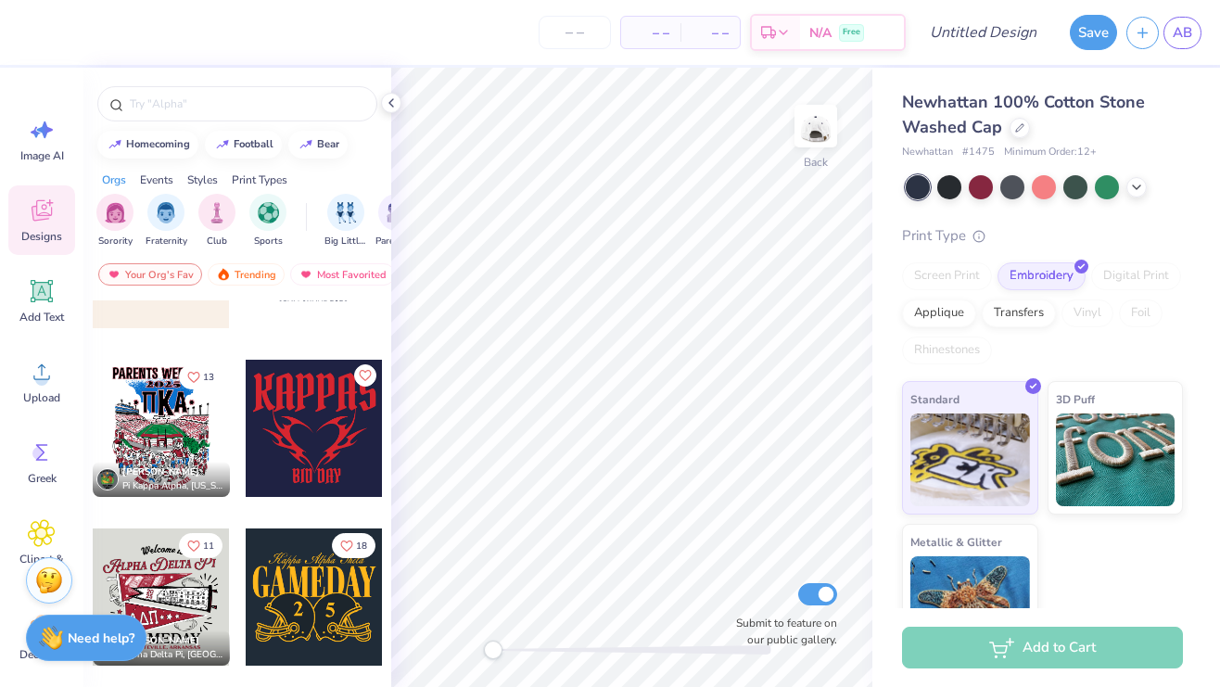
click at [254, 180] on div "Print Types" at bounding box center [260, 180] width 56 height 17
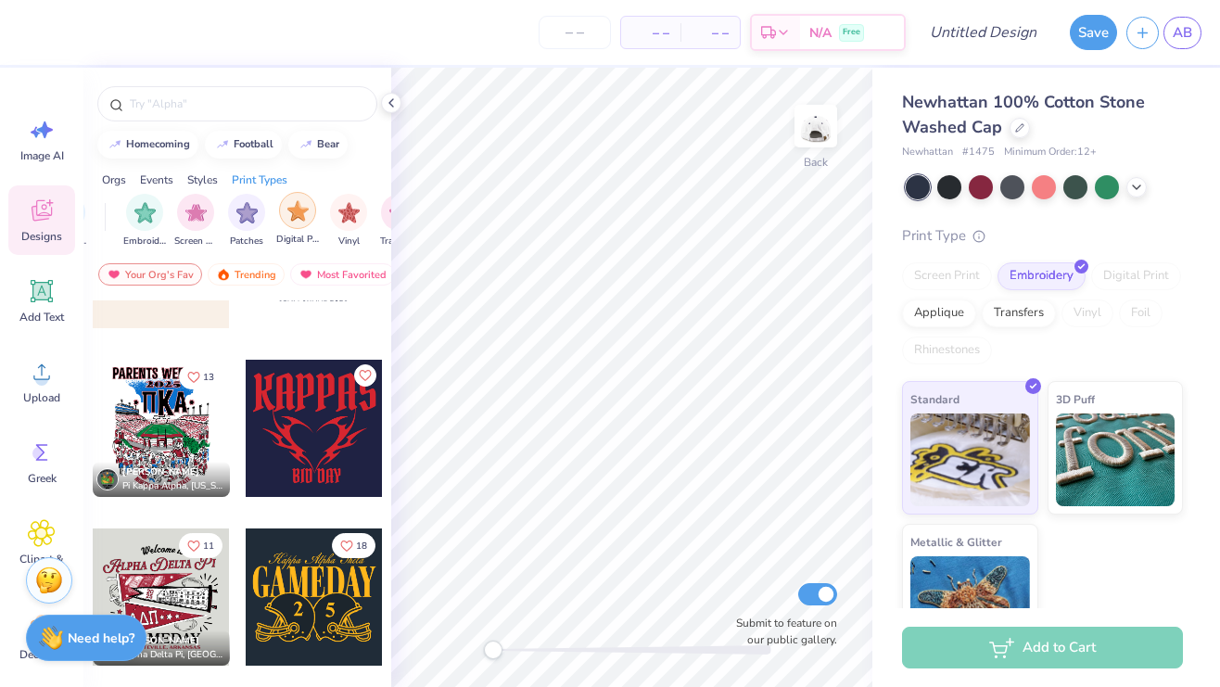
scroll to position [0, 1469]
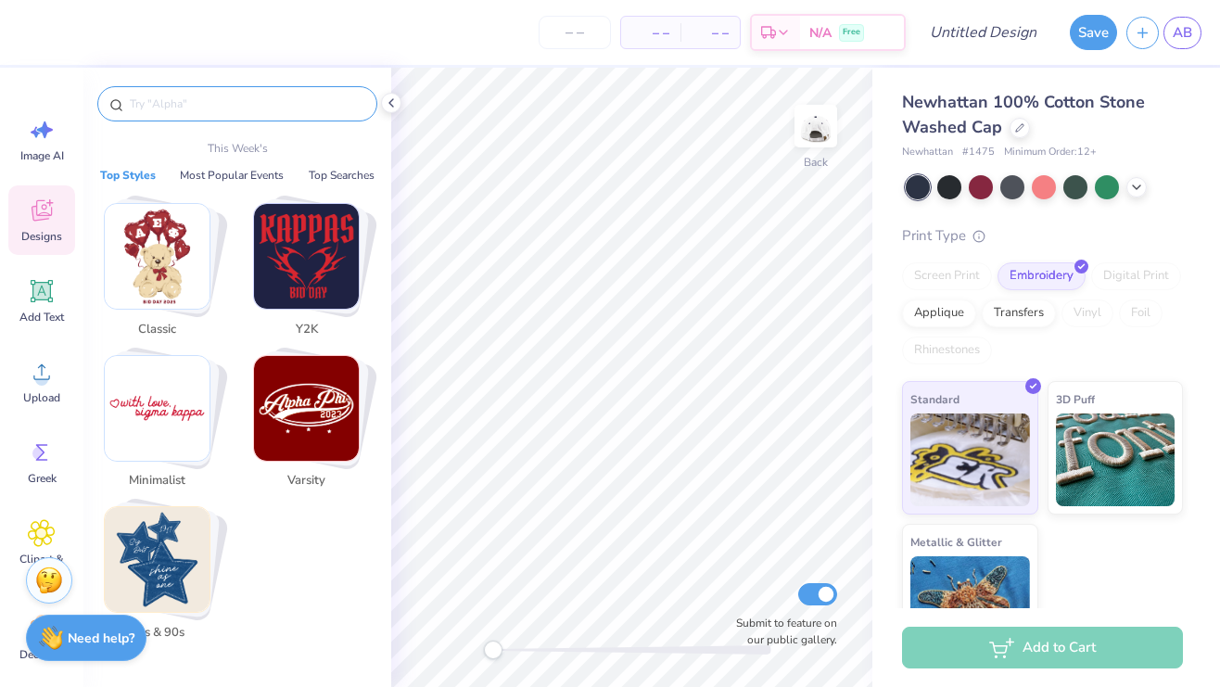
click at [163, 98] on input "text" at bounding box center [246, 104] width 237 height 19
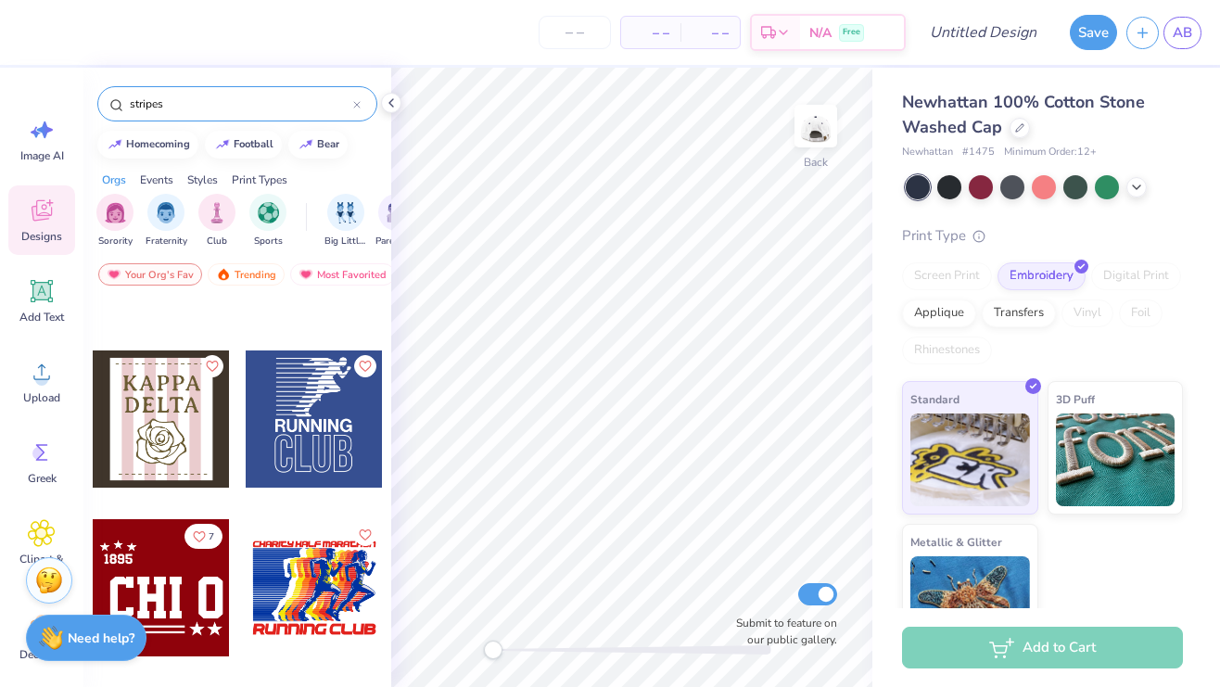
scroll to position [2312, 0]
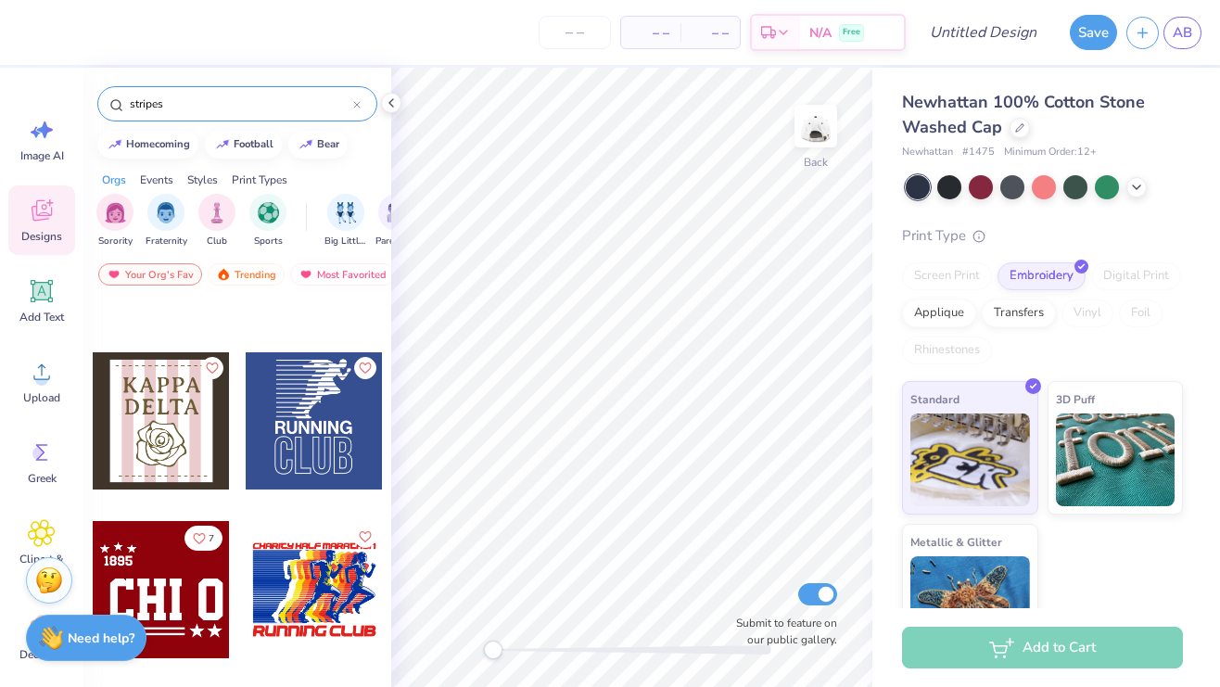
type input "stripes"
click at [198, 179] on div "Styles" at bounding box center [202, 180] width 31 height 17
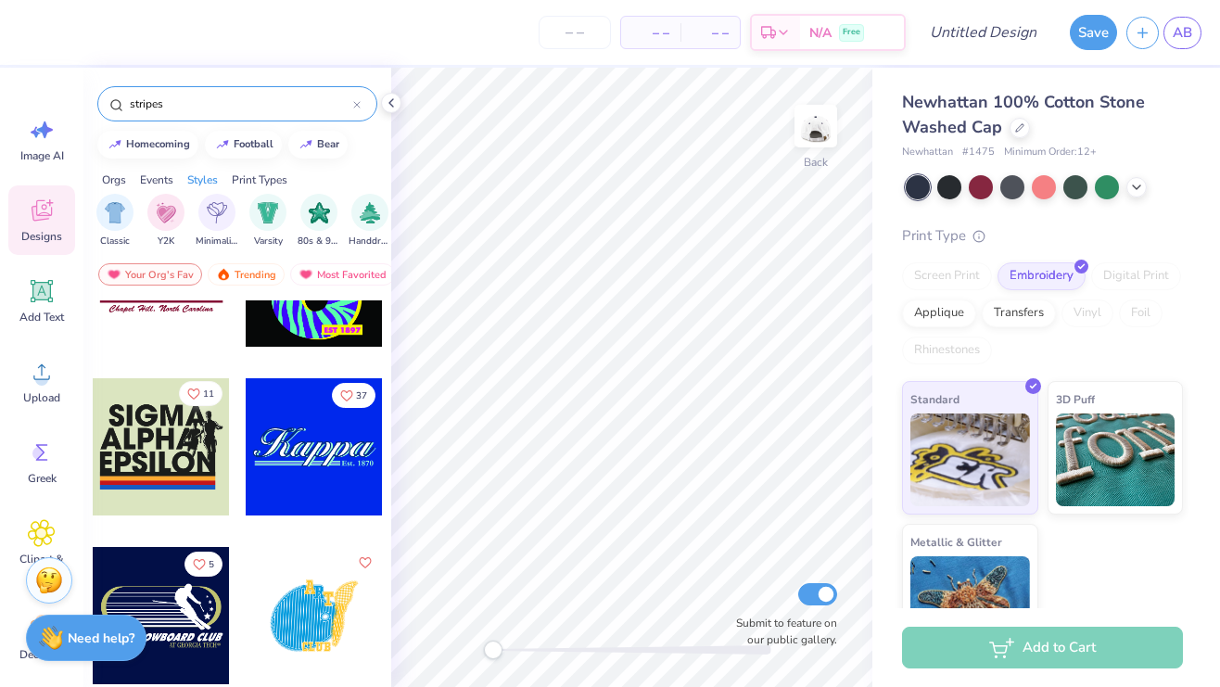
scroll to position [0, 0]
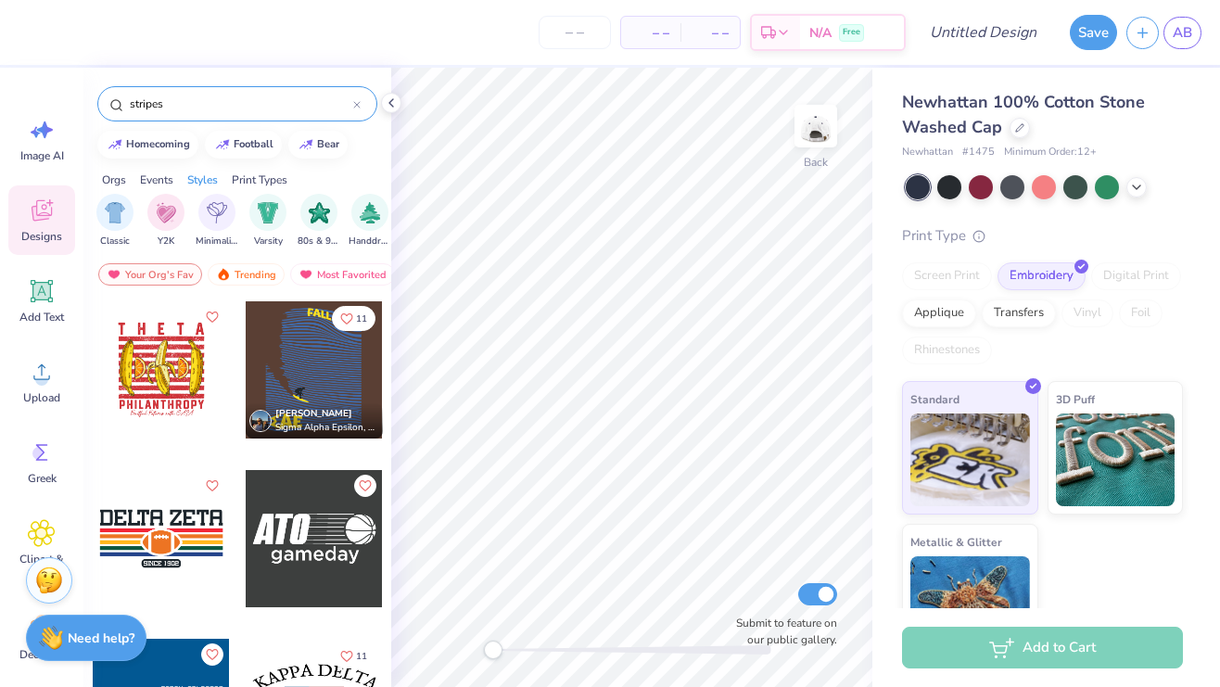
click at [923, 231] on div "Print Type" at bounding box center [1042, 235] width 281 height 21
click at [38, 301] on icon at bounding box center [42, 291] width 28 height 28
